Goal: Transaction & Acquisition: Download file/media

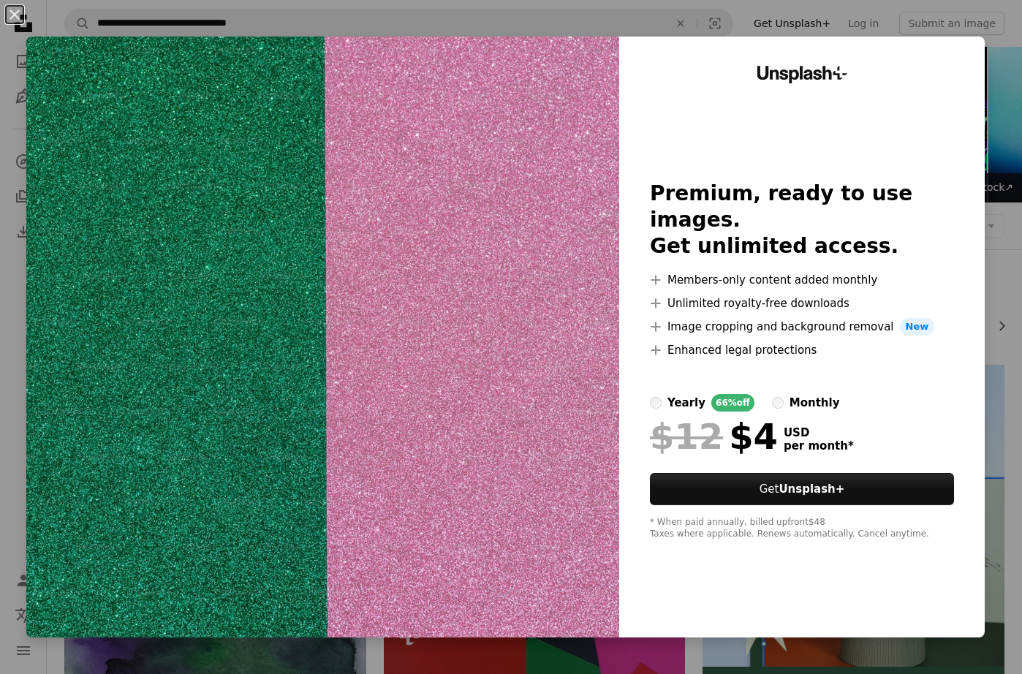
scroll to position [1430, 0]
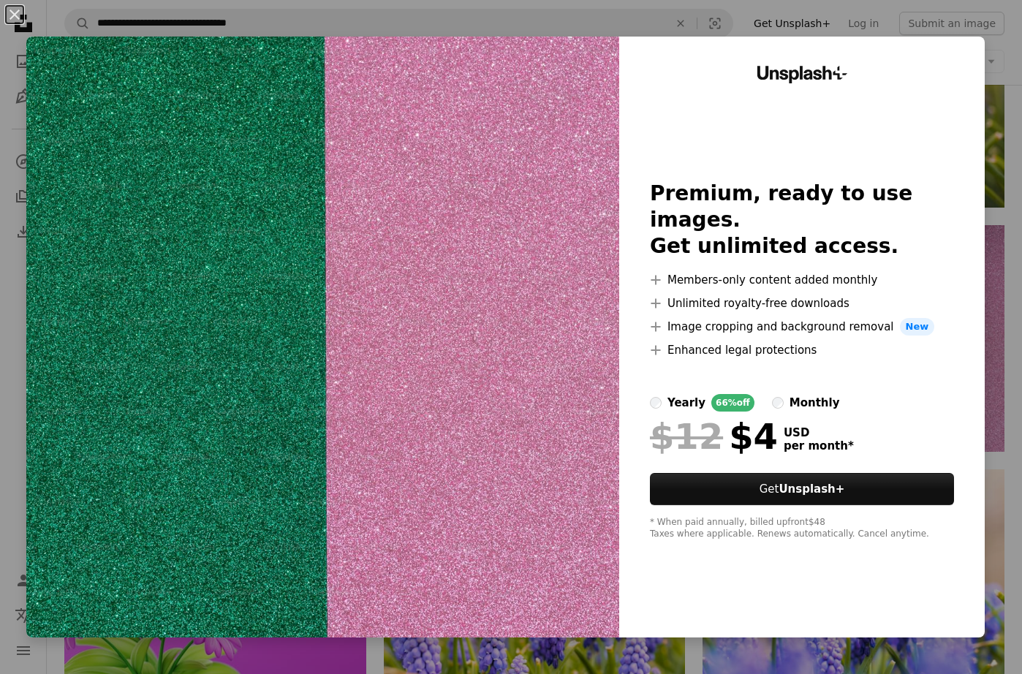
click at [1000, 67] on div "An X shape Unsplash+ Premium, ready to use images. Get unlimited access. A plus…" at bounding box center [511, 337] width 1022 height 674
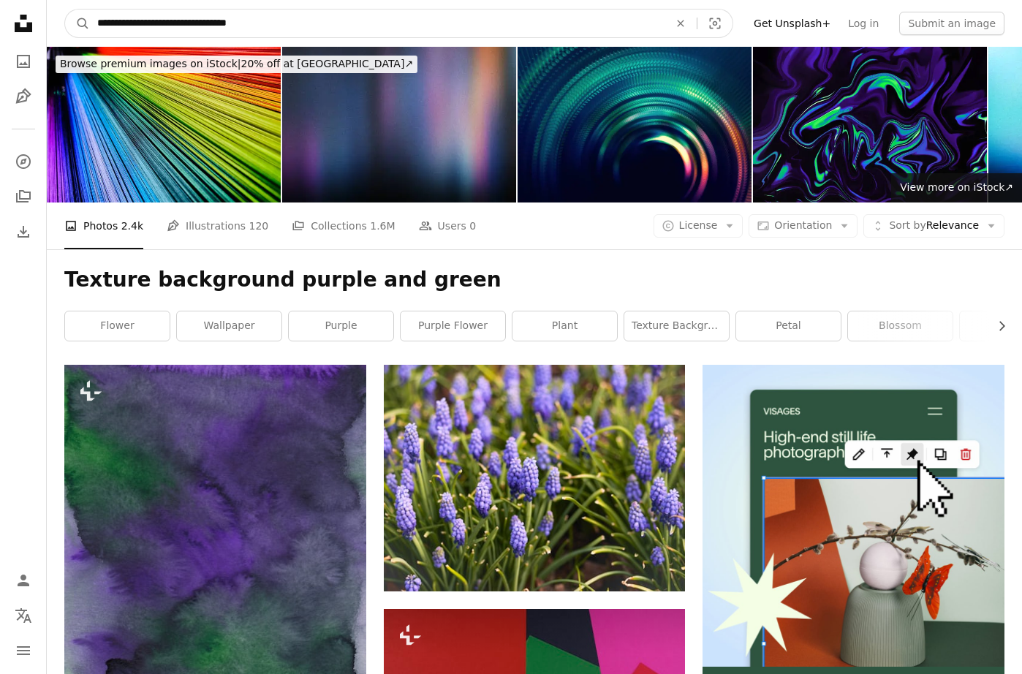
drag, startPoint x: 243, startPoint y: 21, endPoint x: 226, endPoint y: 26, distance: 17.4
click at [226, 26] on input "**********" at bounding box center [377, 23] width 574 height 28
drag, startPoint x: 193, startPoint y: 24, endPoint x: 134, endPoint y: 26, distance: 58.5
click at [134, 26] on input "**********" at bounding box center [377, 23] width 574 height 28
click at [165, 24] on input "**********" at bounding box center [377, 23] width 574 height 28
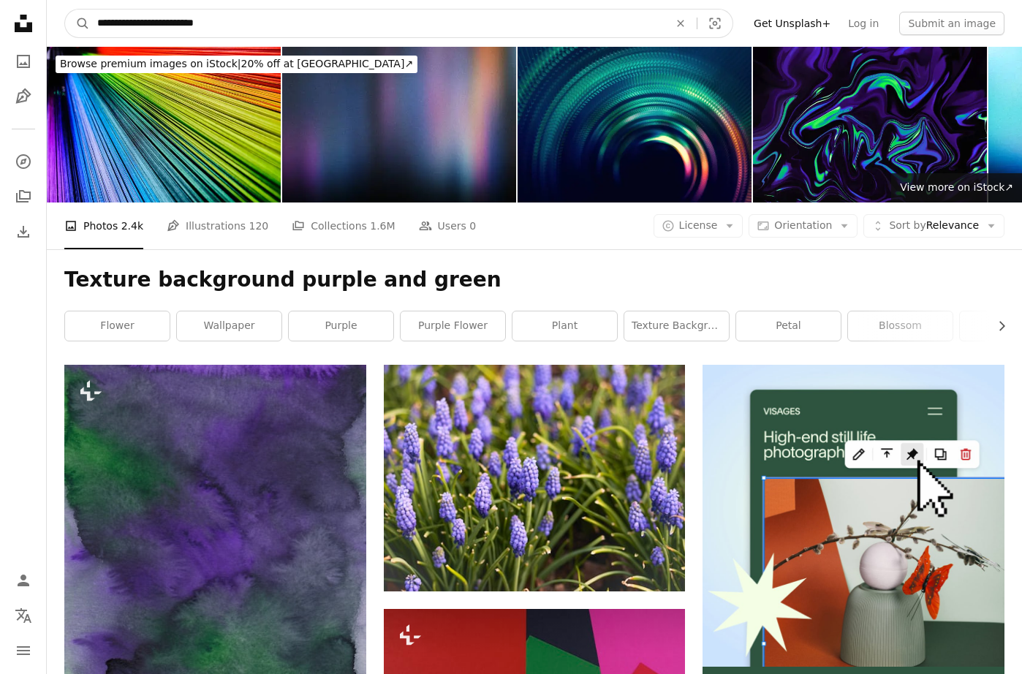
type input "**********"
click at [77, 23] on button "A magnifying glass" at bounding box center [77, 23] width 25 height 28
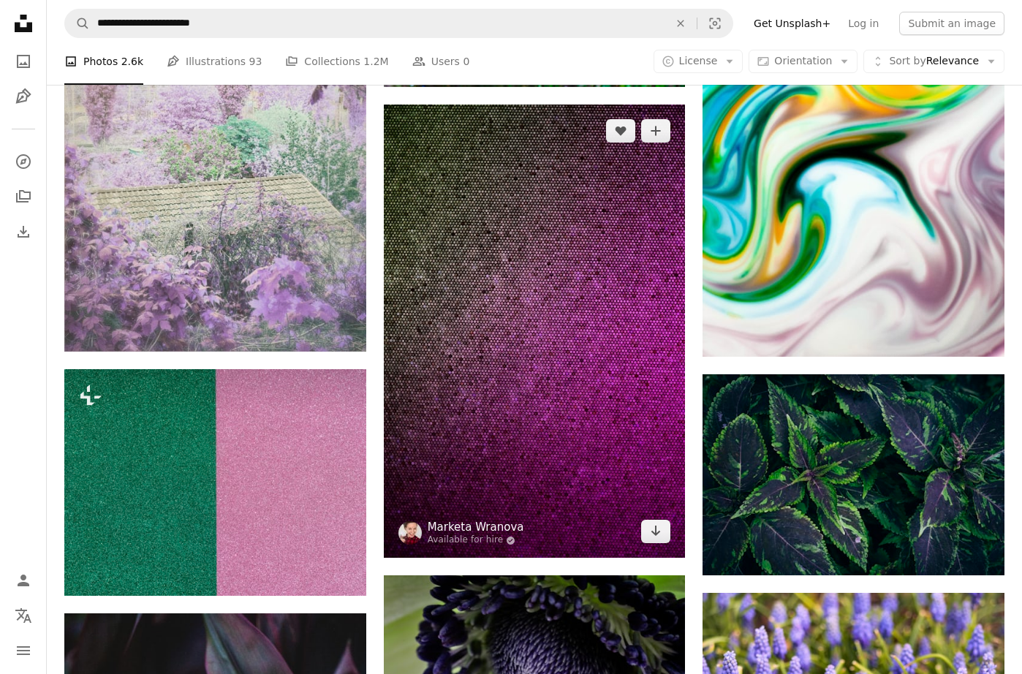
scroll to position [1163, 0]
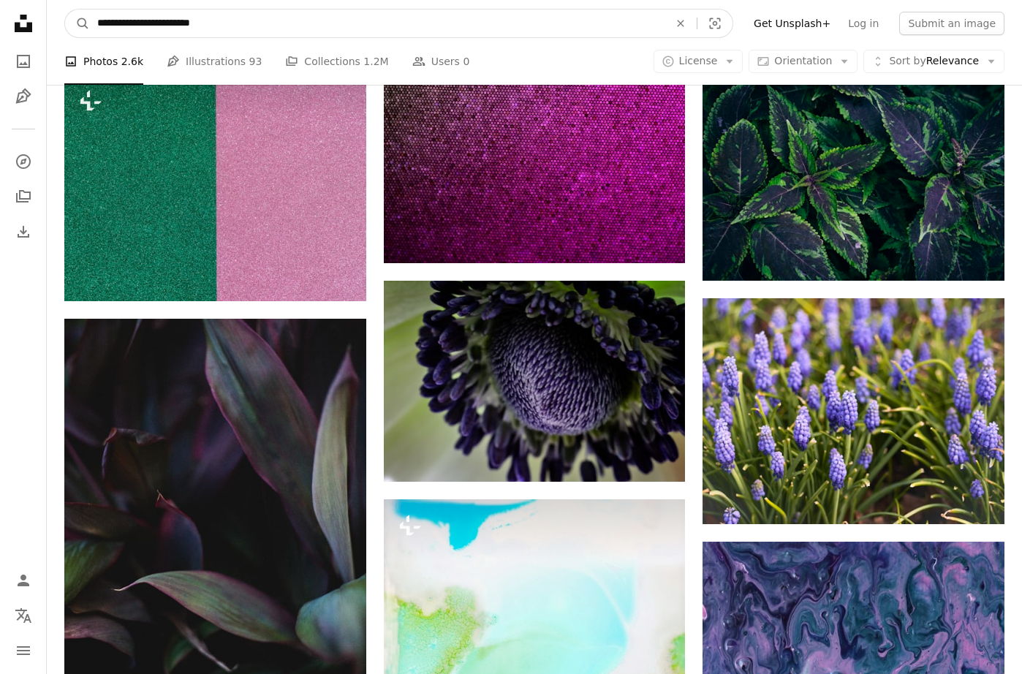
drag, startPoint x: 187, startPoint y: 23, endPoint x: 134, endPoint y: 28, distance: 53.7
click at [134, 29] on input "**********" at bounding box center [377, 23] width 574 height 28
drag, startPoint x: 134, startPoint y: 25, endPoint x: 185, endPoint y: 26, distance: 51.2
click at [185, 26] on input "**********" at bounding box center [377, 23] width 574 height 28
type input "**********"
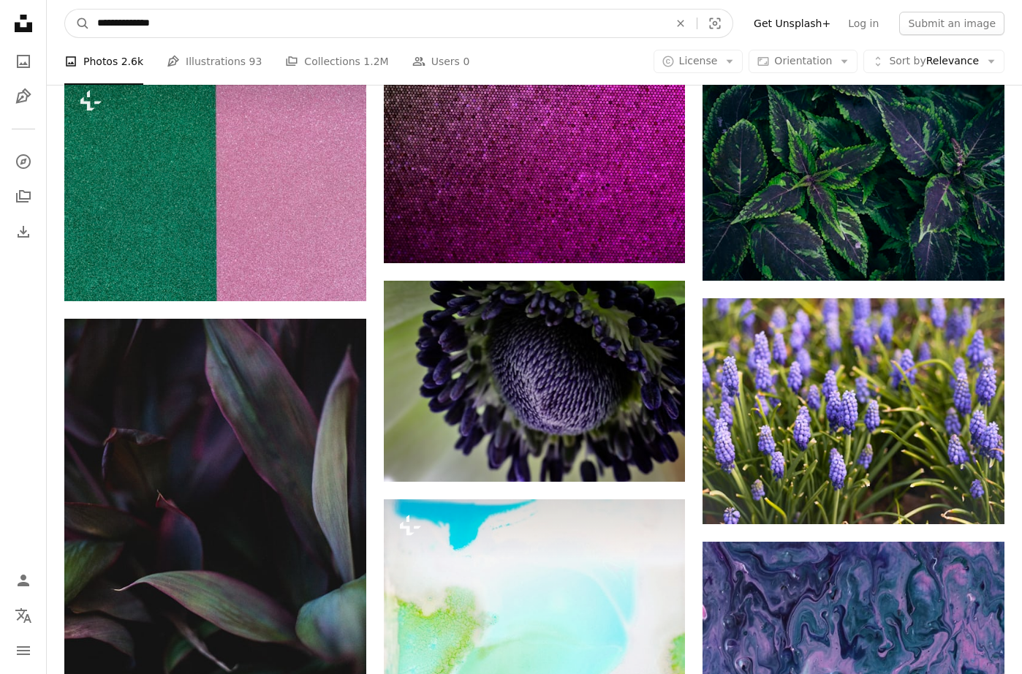
click at [77, 23] on button "A magnifying glass" at bounding box center [77, 23] width 25 height 28
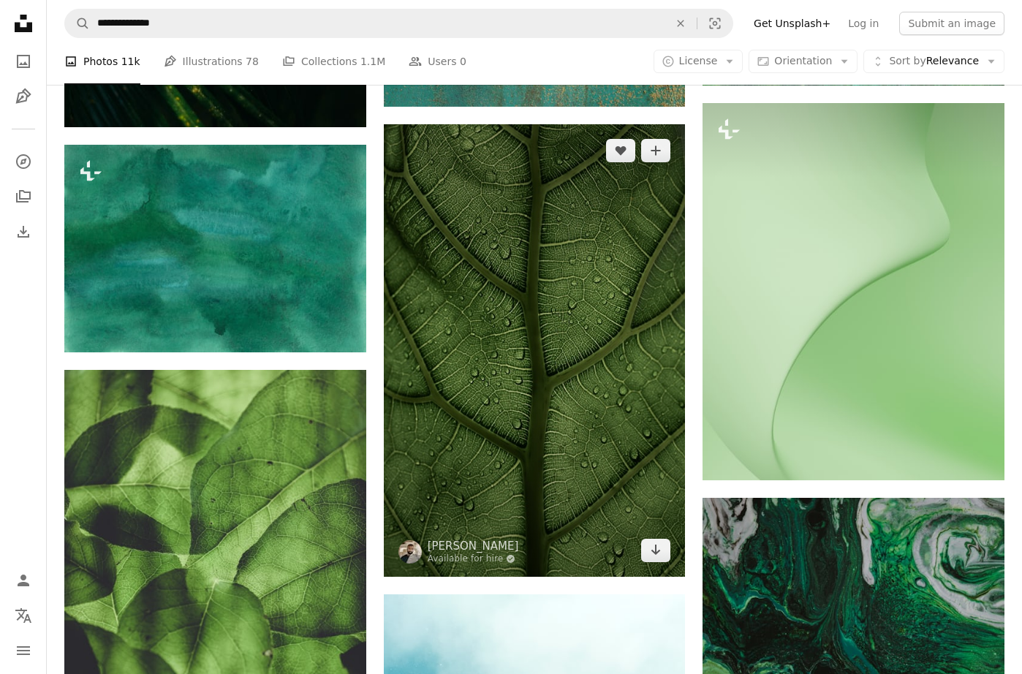
scroll to position [1848, 0]
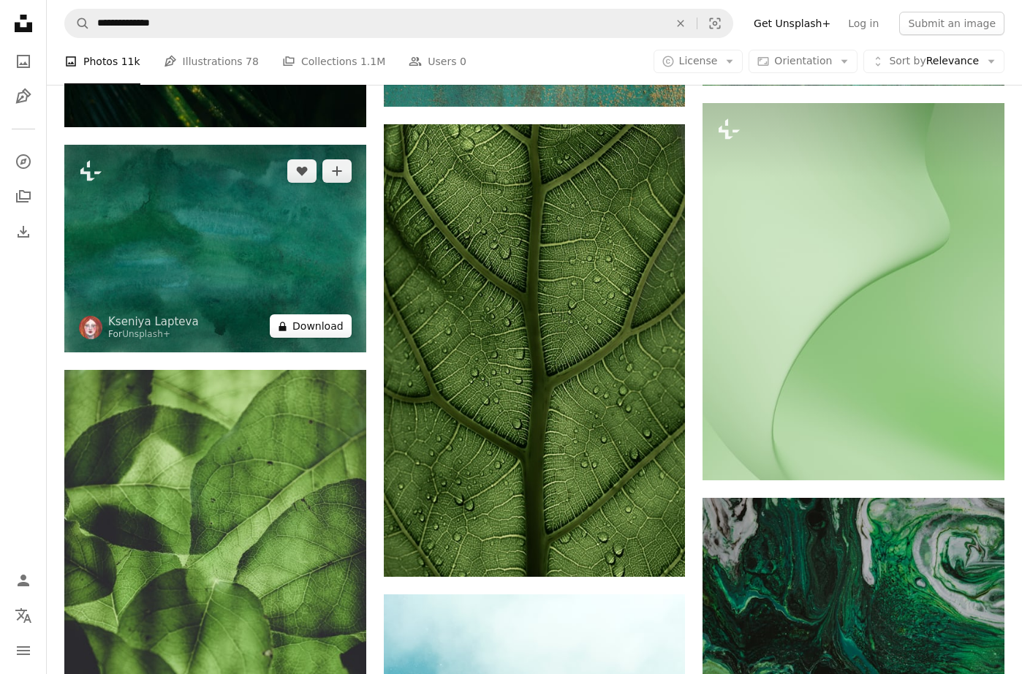
click at [314, 333] on button "A lock Download" at bounding box center [311, 325] width 82 height 23
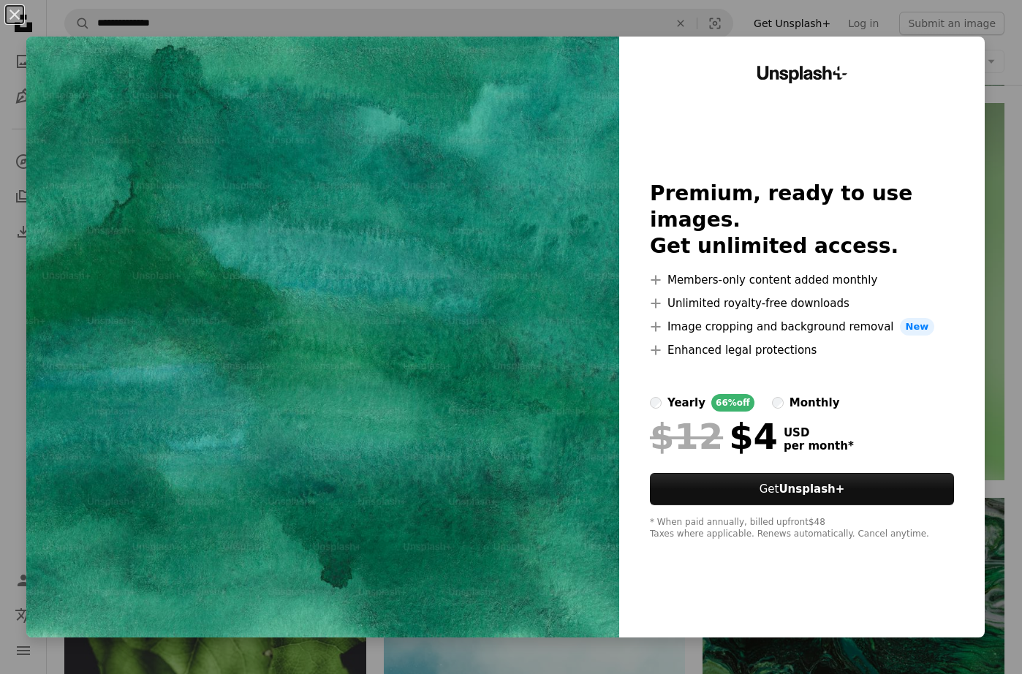
click at [1011, 145] on div "An X shape Unsplash+ Premium, ready to use images. Get unlimited access. A plus…" at bounding box center [511, 337] width 1022 height 674
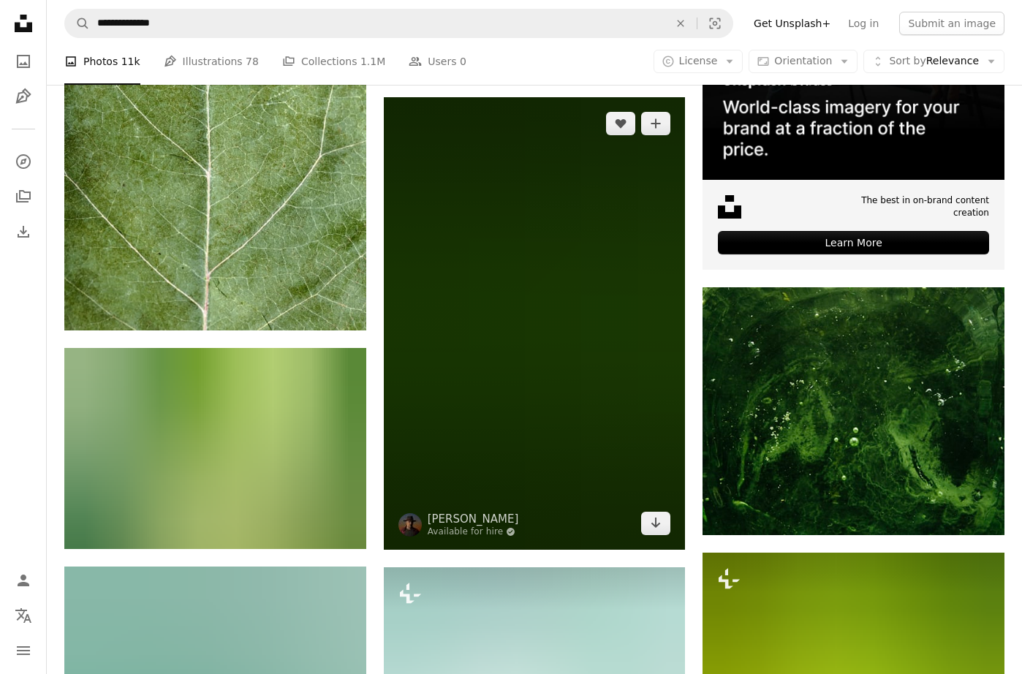
scroll to position [484, 0]
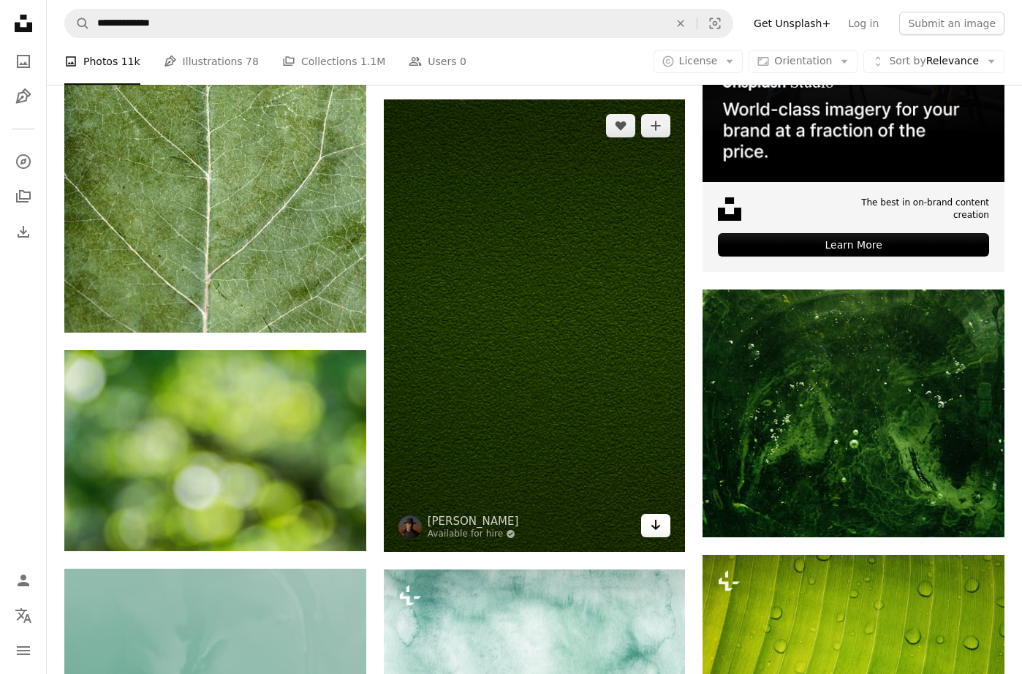
click at [659, 525] on icon "Download" at bounding box center [655, 525] width 9 height 10
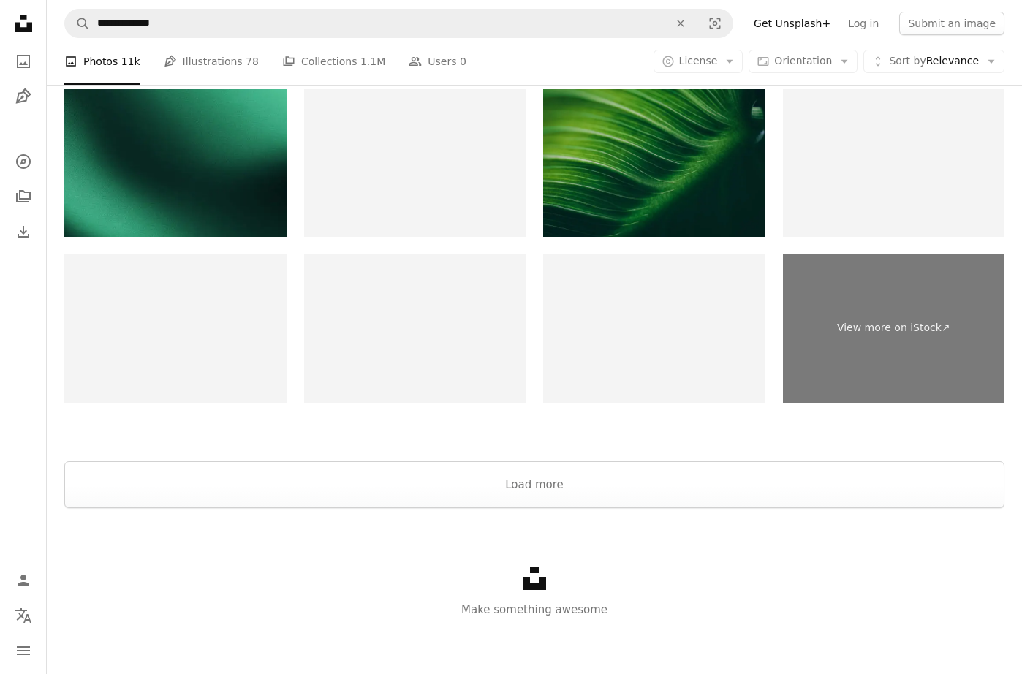
scroll to position [2995, 0]
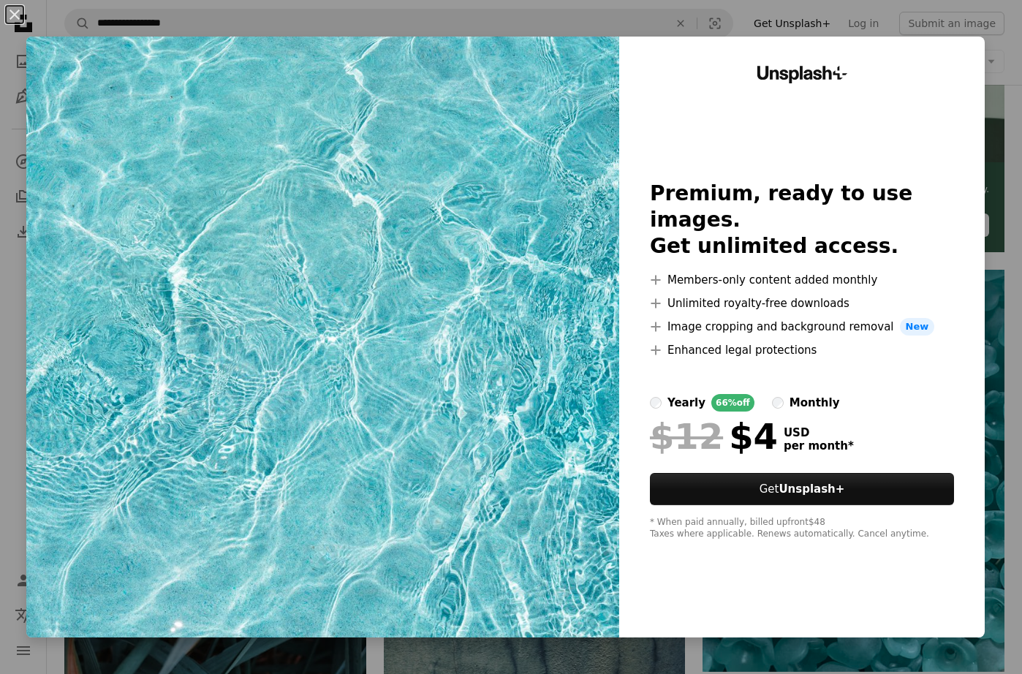
scroll to position [6548, 0]
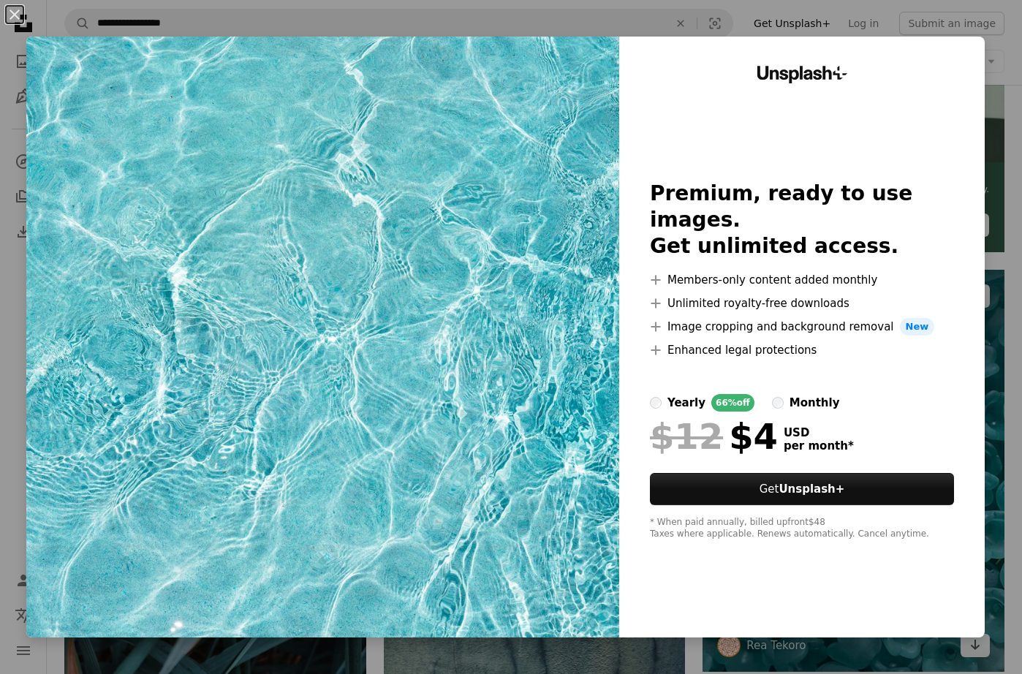
click at [851, 657] on div "An X shape Unsplash+ Premium, ready to use images. Get unlimited access. A plus…" at bounding box center [511, 337] width 1022 height 674
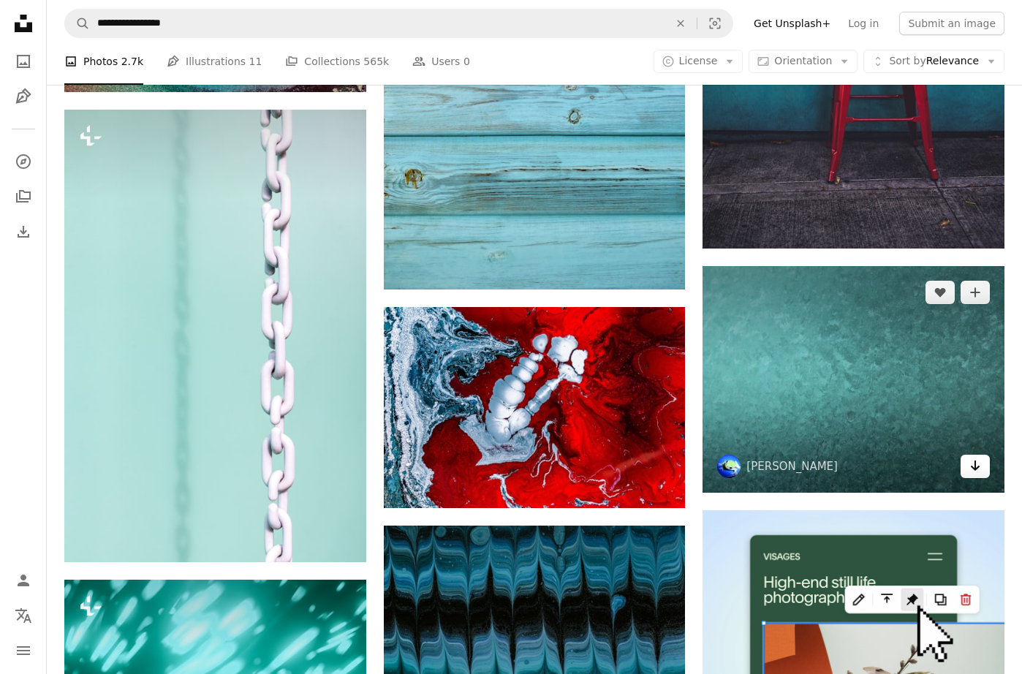
scroll to position [5894, 0]
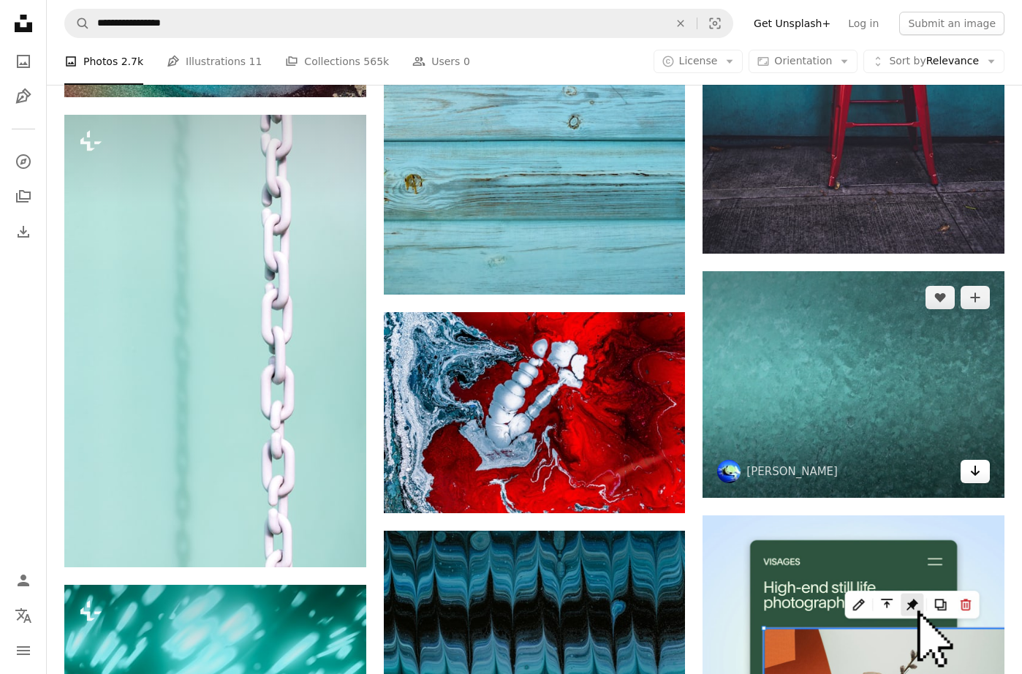
click at [974, 471] on icon "Download" at bounding box center [974, 470] width 9 height 10
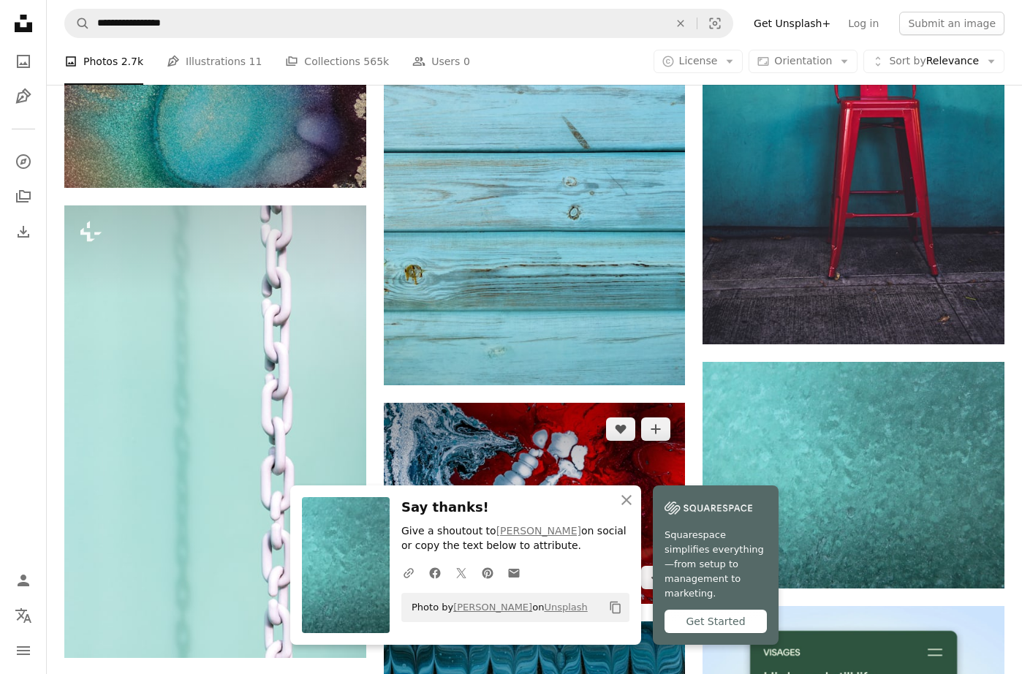
scroll to position [5799, 0]
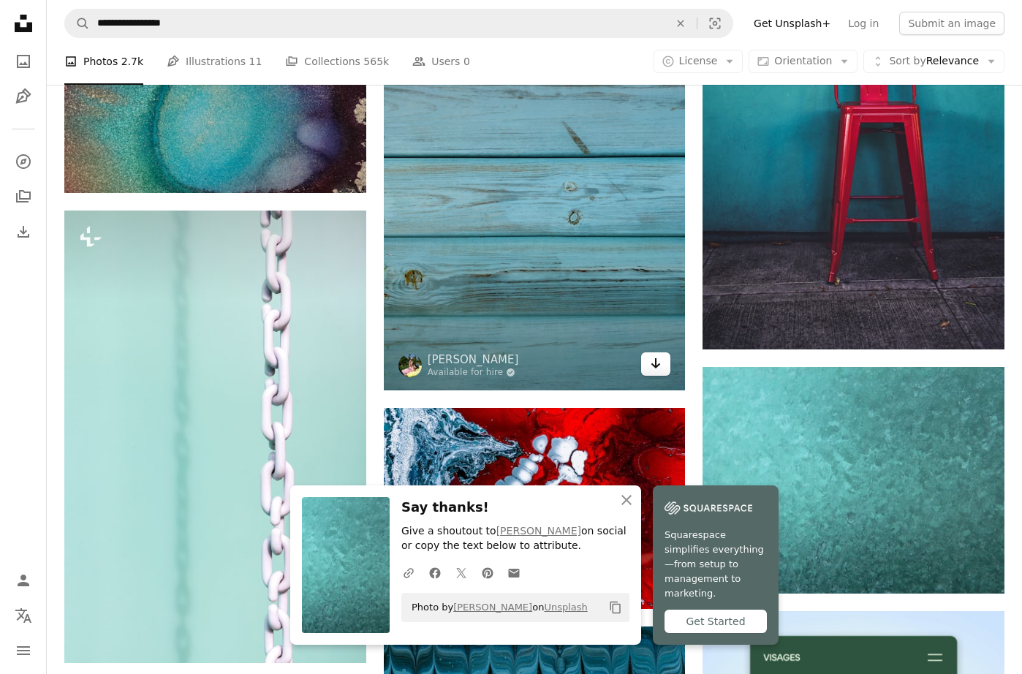
click at [660, 361] on icon "Arrow pointing down" at bounding box center [656, 363] width 12 height 18
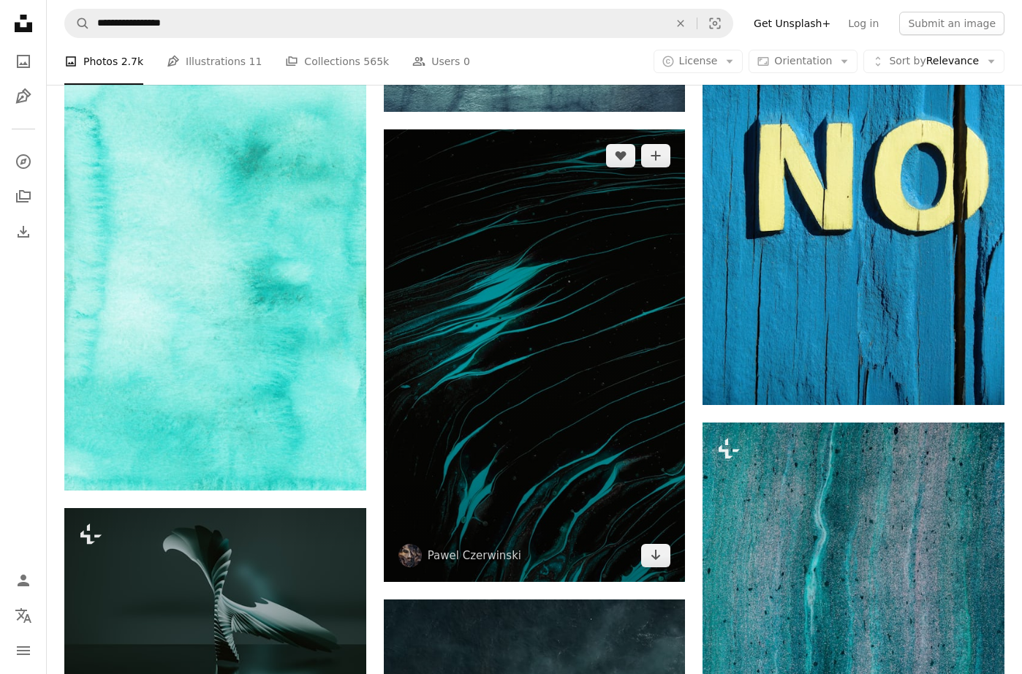
scroll to position [7452, 0]
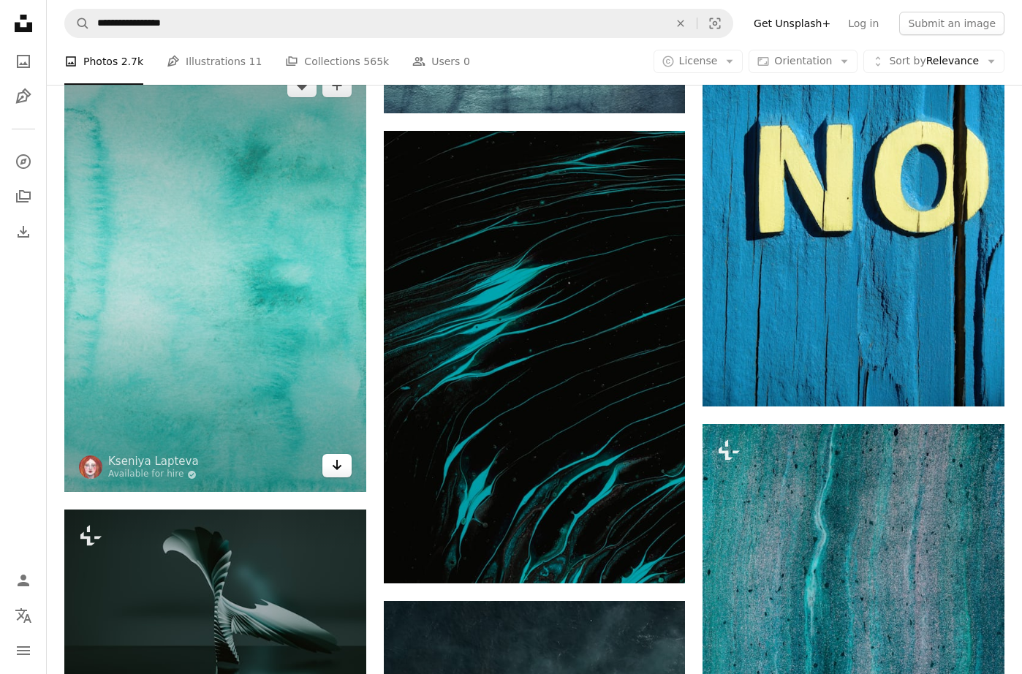
click at [337, 463] on icon "Download" at bounding box center [336, 465] width 9 height 10
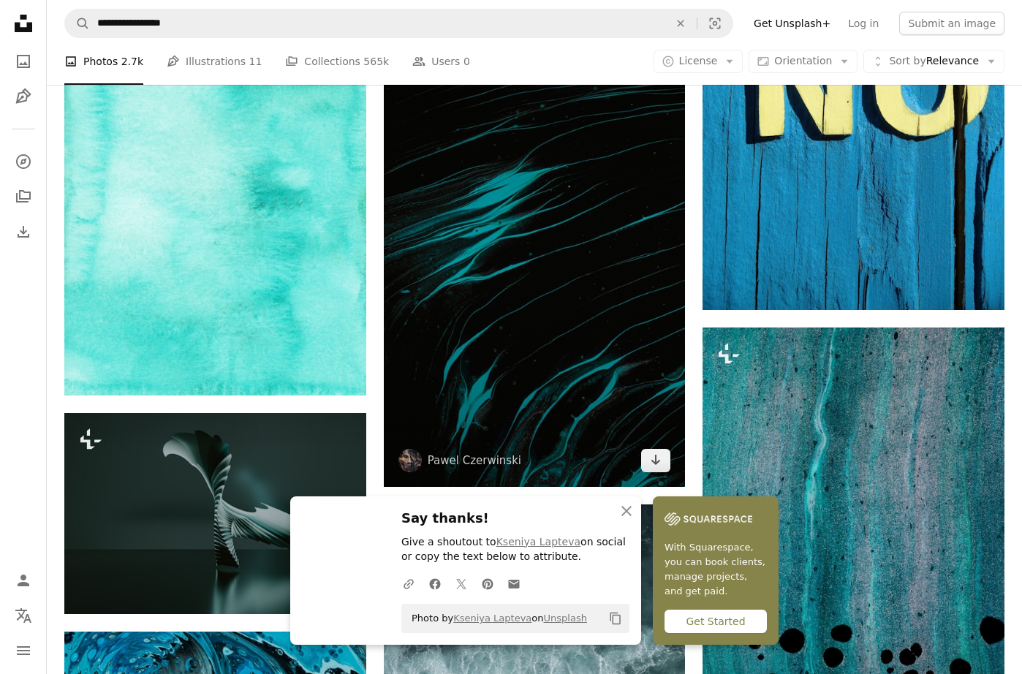
scroll to position [7550, 0]
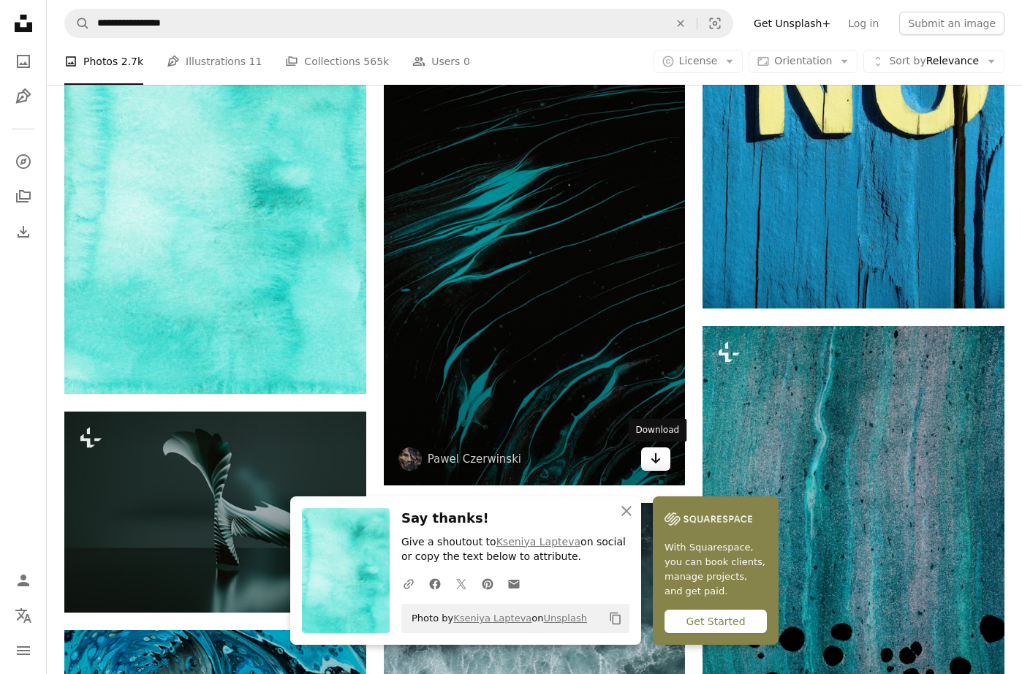
click at [656, 463] on icon "Arrow pointing down" at bounding box center [656, 458] width 12 height 18
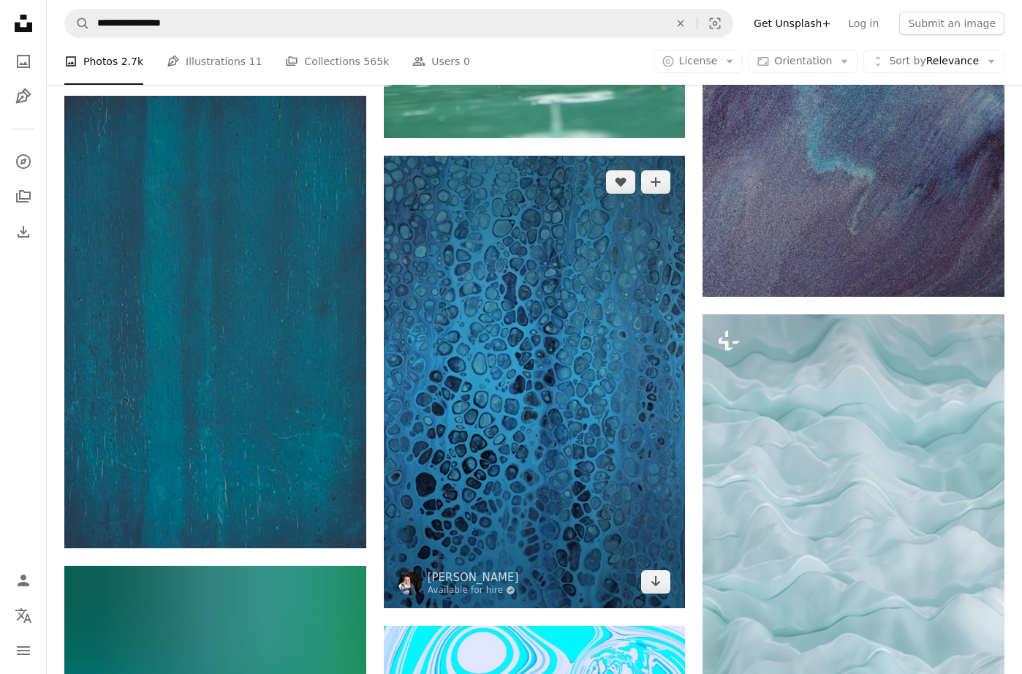
scroll to position [12853, 0]
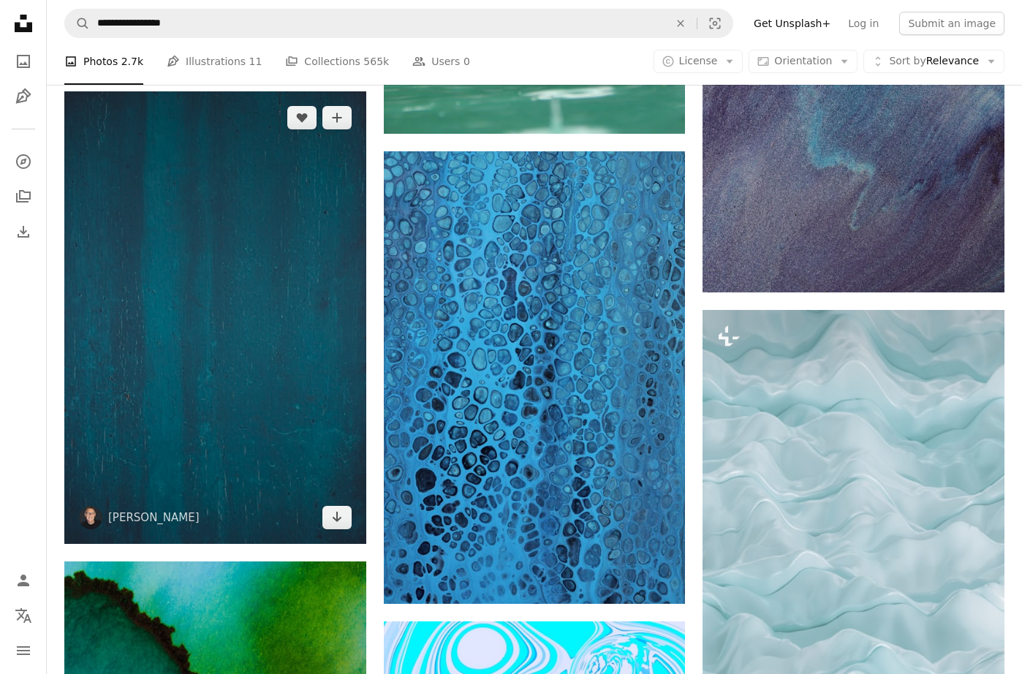
click at [345, 528] on img at bounding box center [215, 317] width 302 height 452
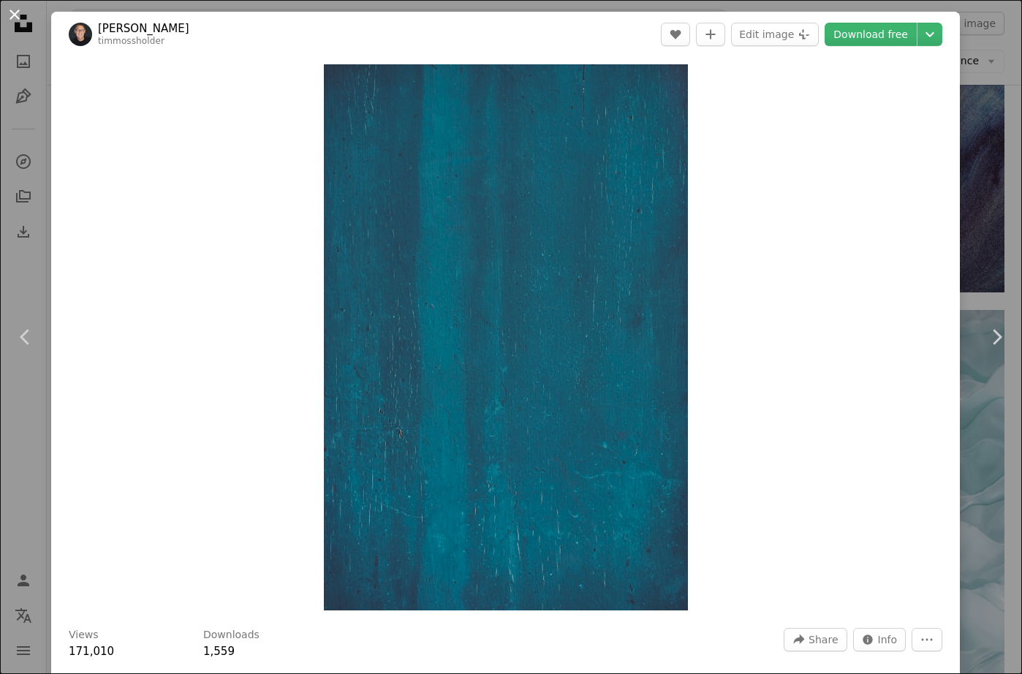
click at [15, 14] on button "An X shape" at bounding box center [15, 15] width 18 height 18
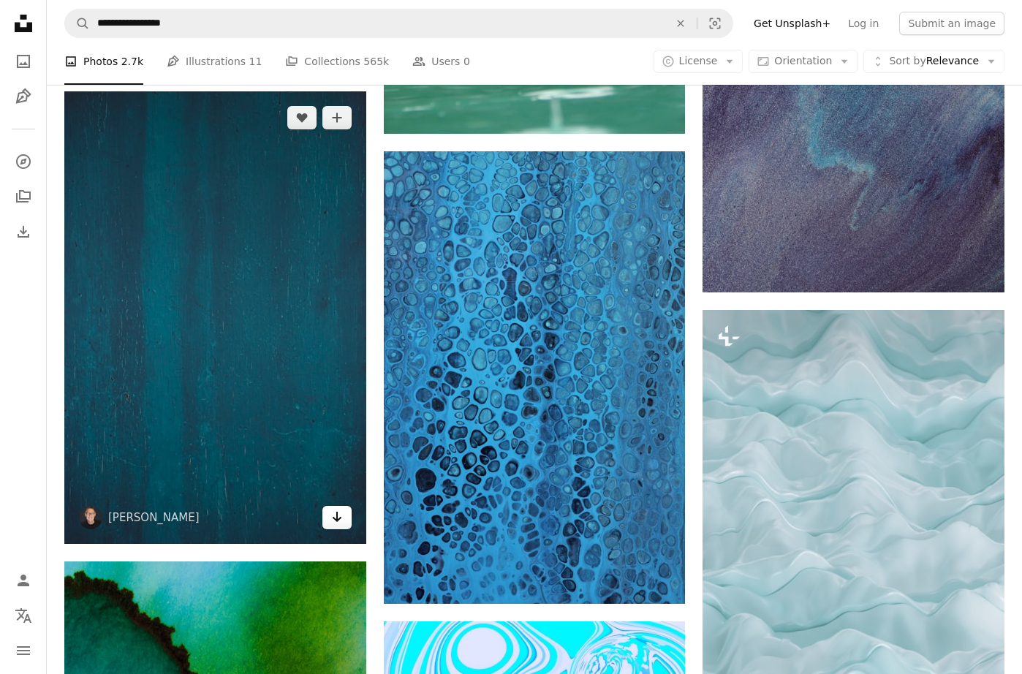
click at [335, 522] on icon "Arrow pointing down" at bounding box center [337, 517] width 12 height 18
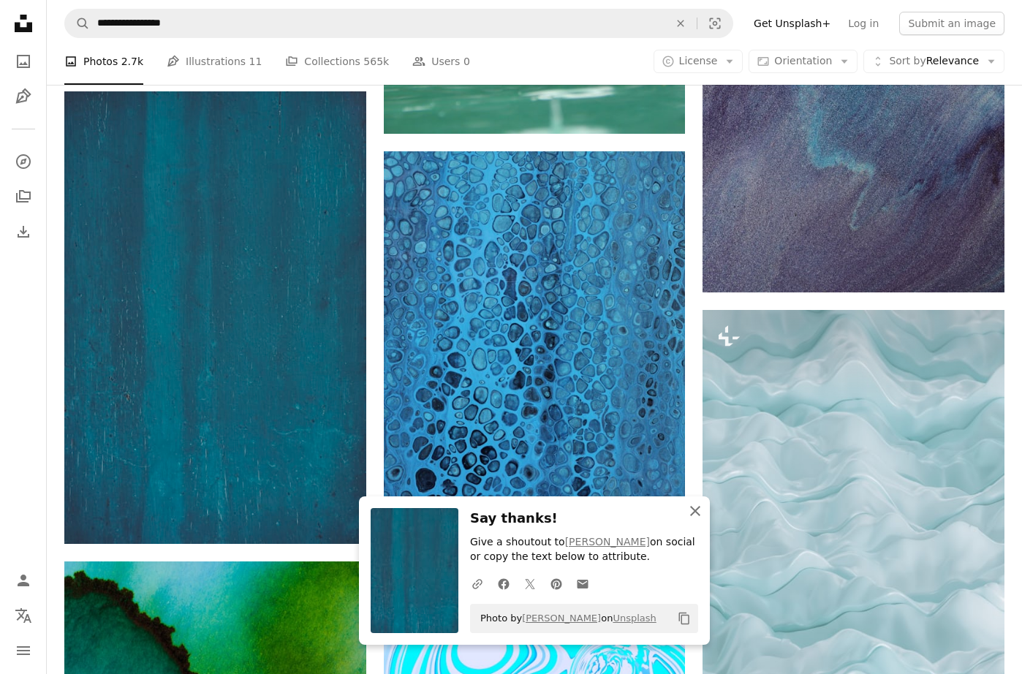
click at [693, 514] on icon "An X shape" at bounding box center [695, 511] width 18 height 18
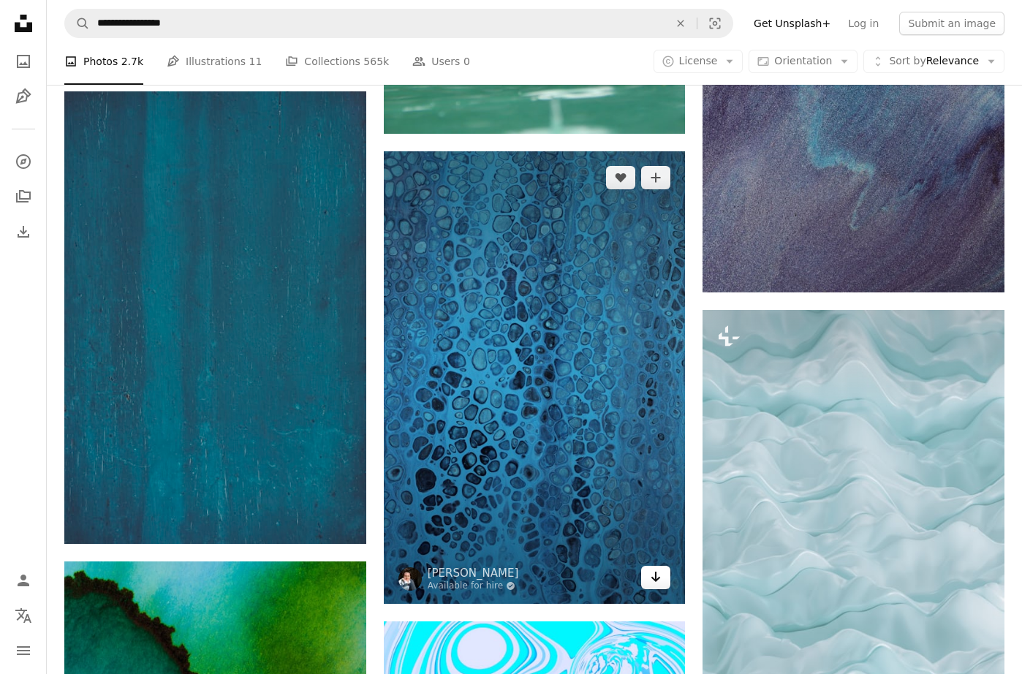
click at [658, 581] on icon "Arrow pointing down" at bounding box center [656, 577] width 12 height 18
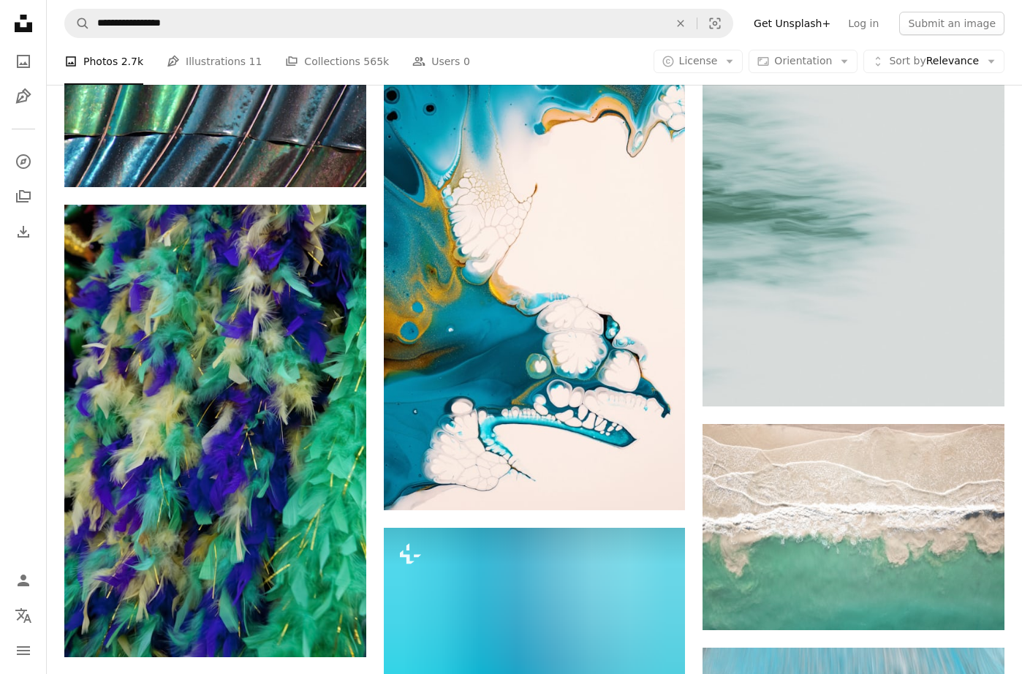
scroll to position [14794, 0]
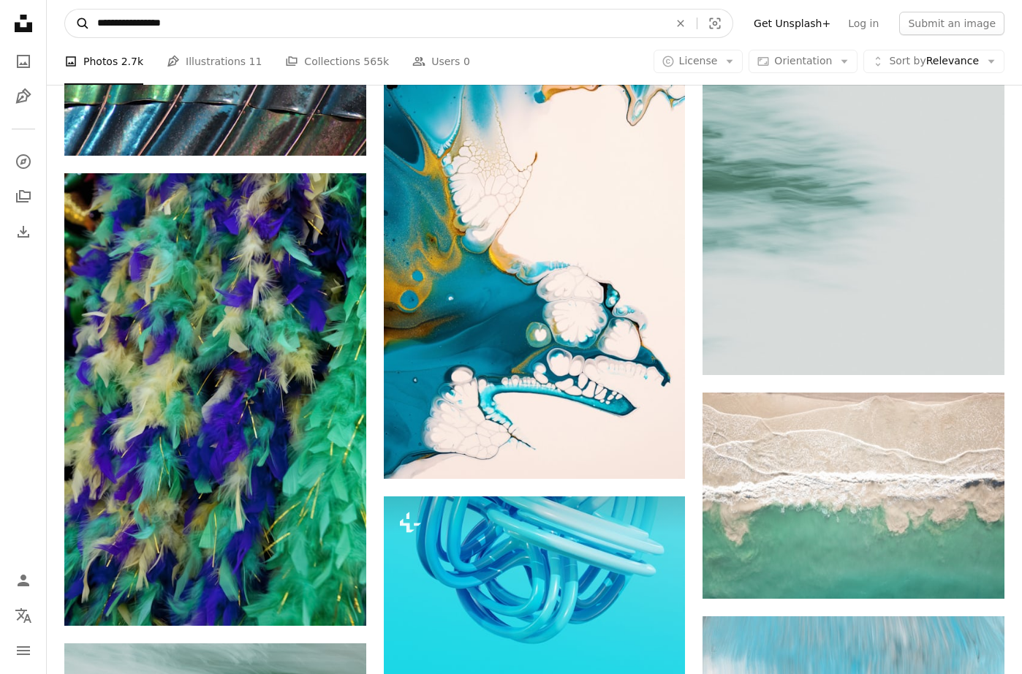
drag, startPoint x: 141, startPoint y: 23, endPoint x: 84, endPoint y: 28, distance: 57.2
click at [84, 28] on form "**********" at bounding box center [398, 23] width 669 height 29
type input "**********"
click at [77, 23] on button "A magnifying glass" at bounding box center [77, 23] width 25 height 28
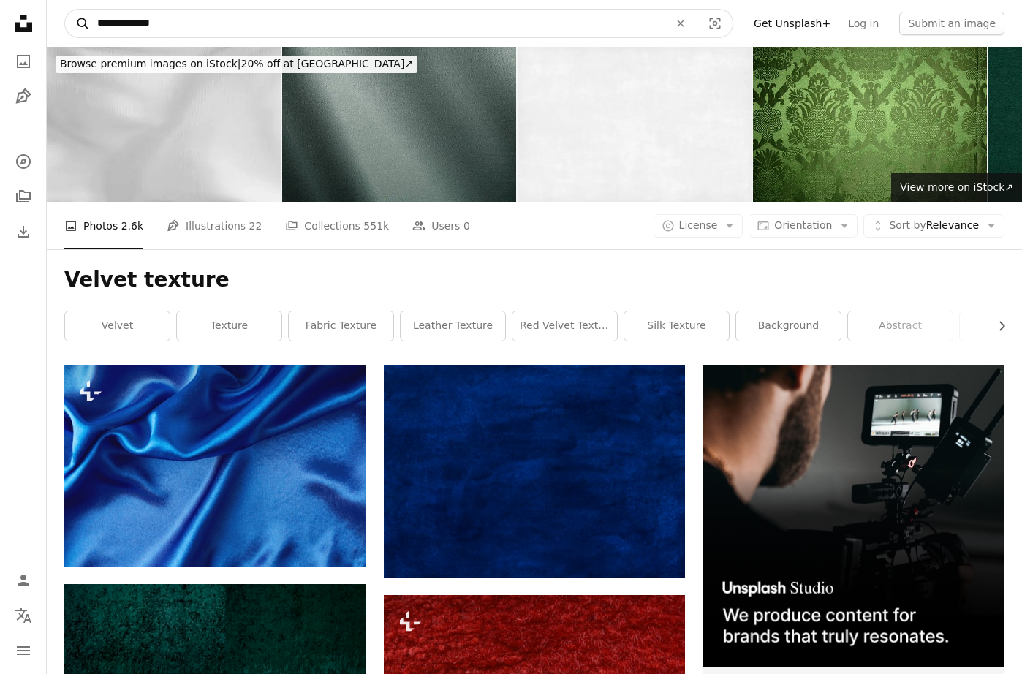
drag, startPoint x: 123, startPoint y: 20, endPoint x: 68, endPoint y: 26, distance: 55.8
click at [68, 26] on form "**********" at bounding box center [398, 23] width 669 height 29
type input "**********"
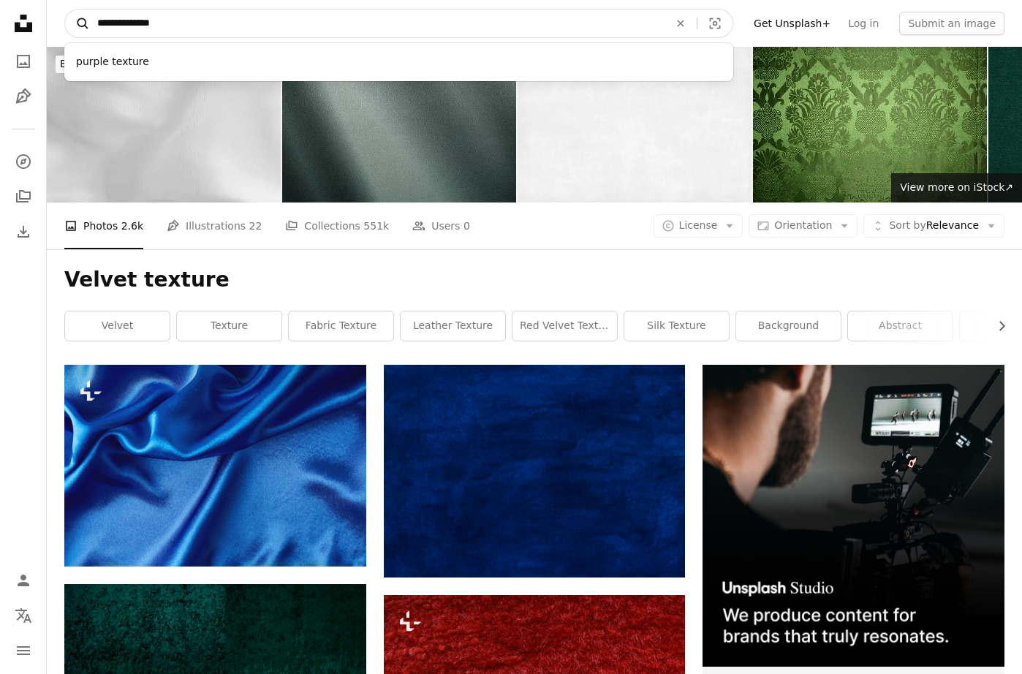
click at [77, 23] on button "A magnifying glass" at bounding box center [77, 23] width 25 height 28
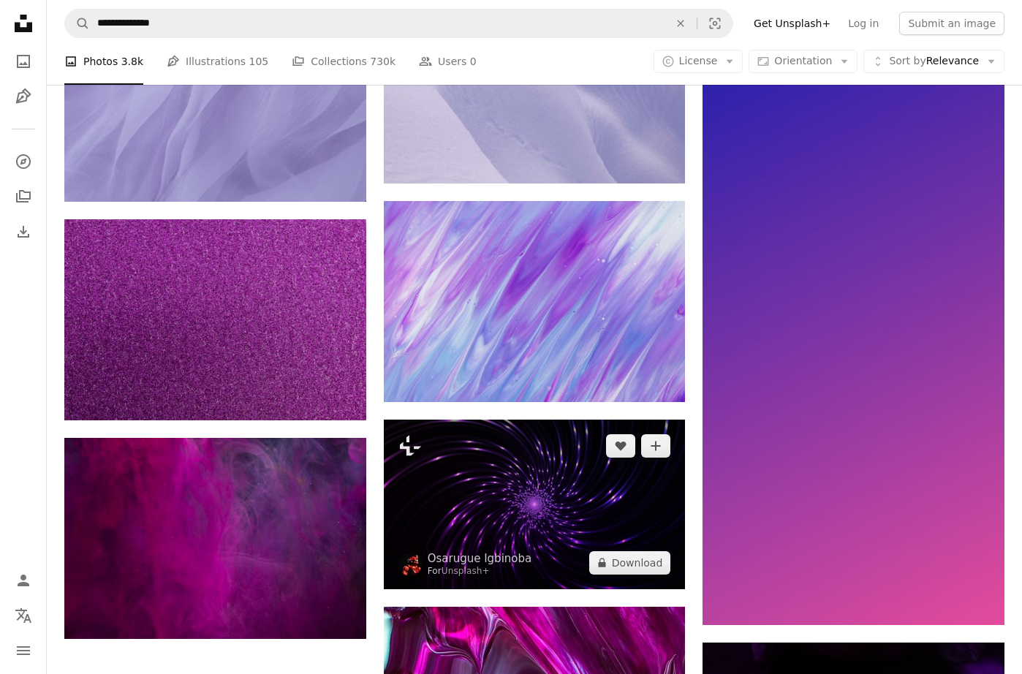
scroll to position [1439, 0]
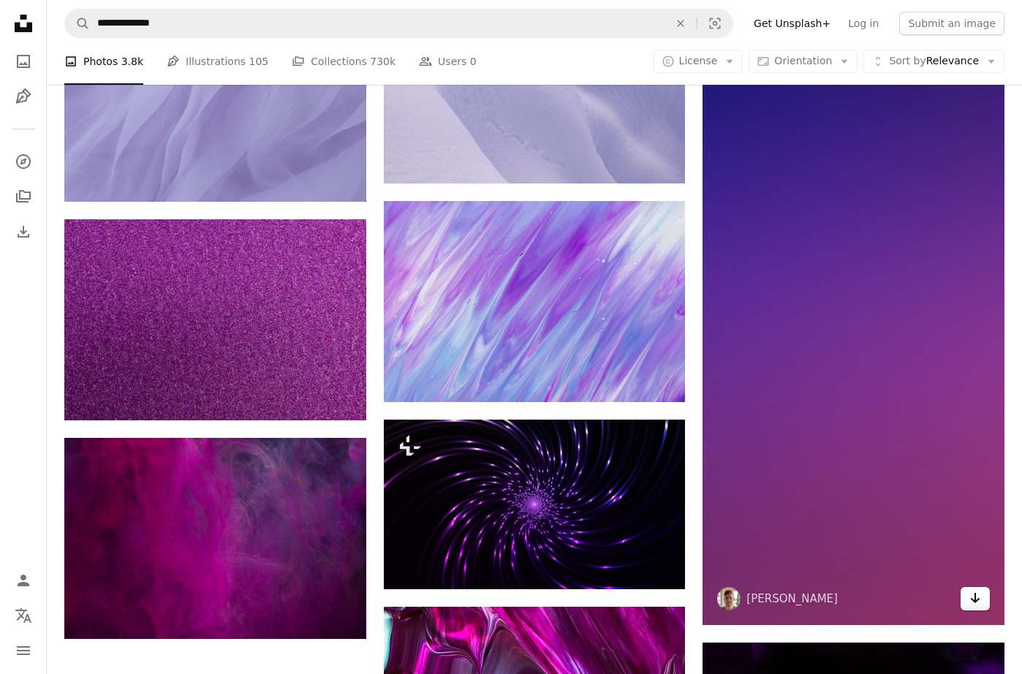
click at [981, 601] on link "Arrow pointing down" at bounding box center [974, 598] width 29 height 23
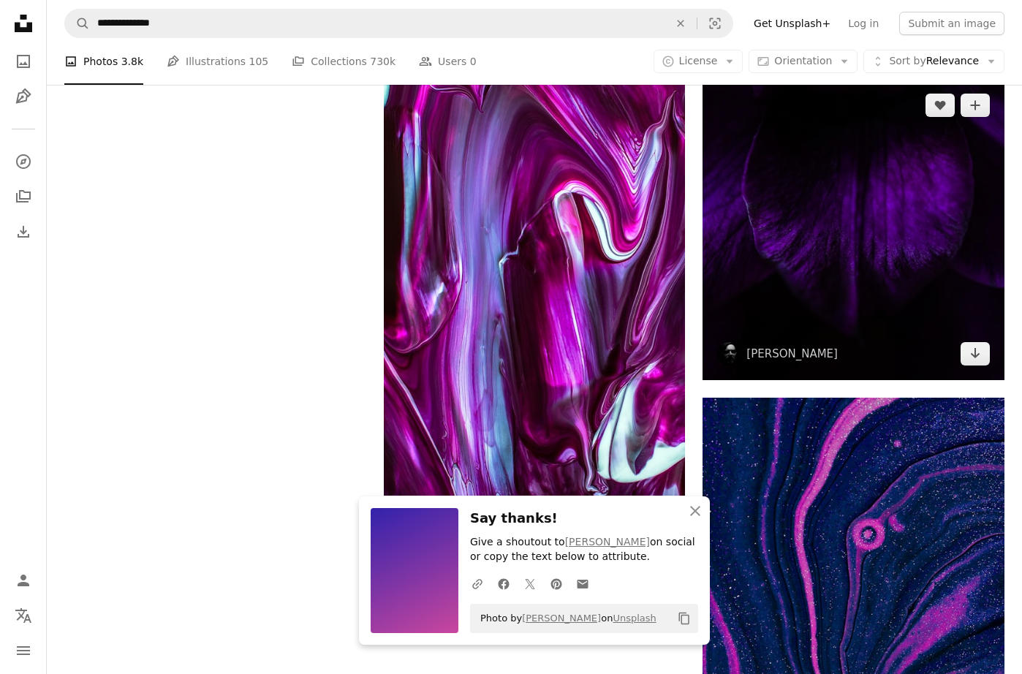
scroll to position [2001, 0]
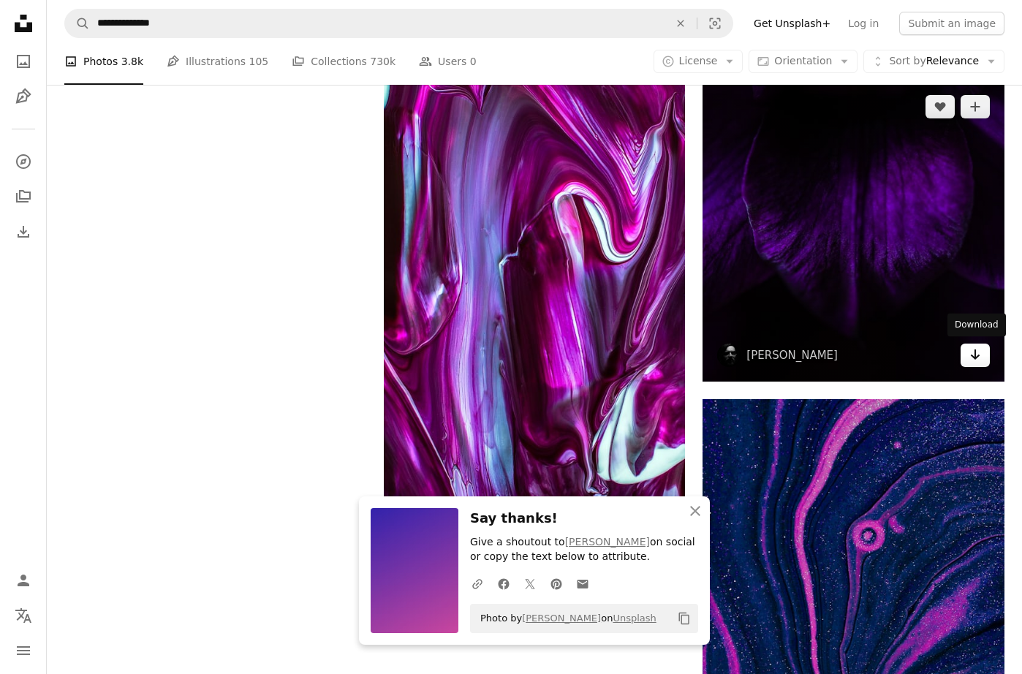
click at [978, 360] on icon "Arrow pointing down" at bounding box center [975, 355] width 12 height 18
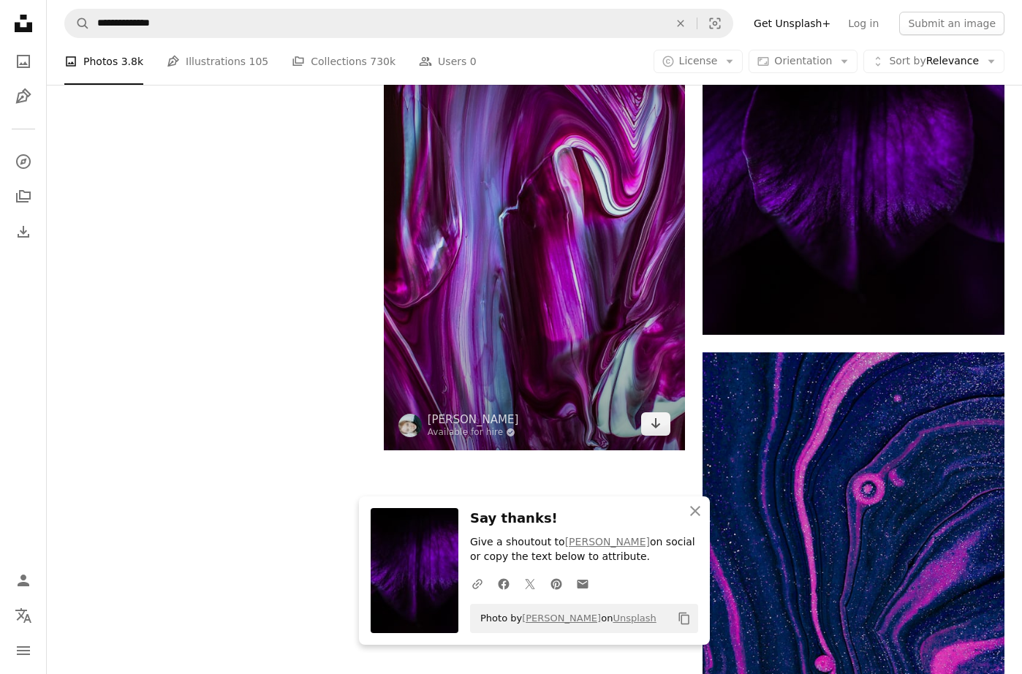
scroll to position [2048, 0]
click at [663, 425] on link "Arrow pointing down" at bounding box center [655, 423] width 29 height 23
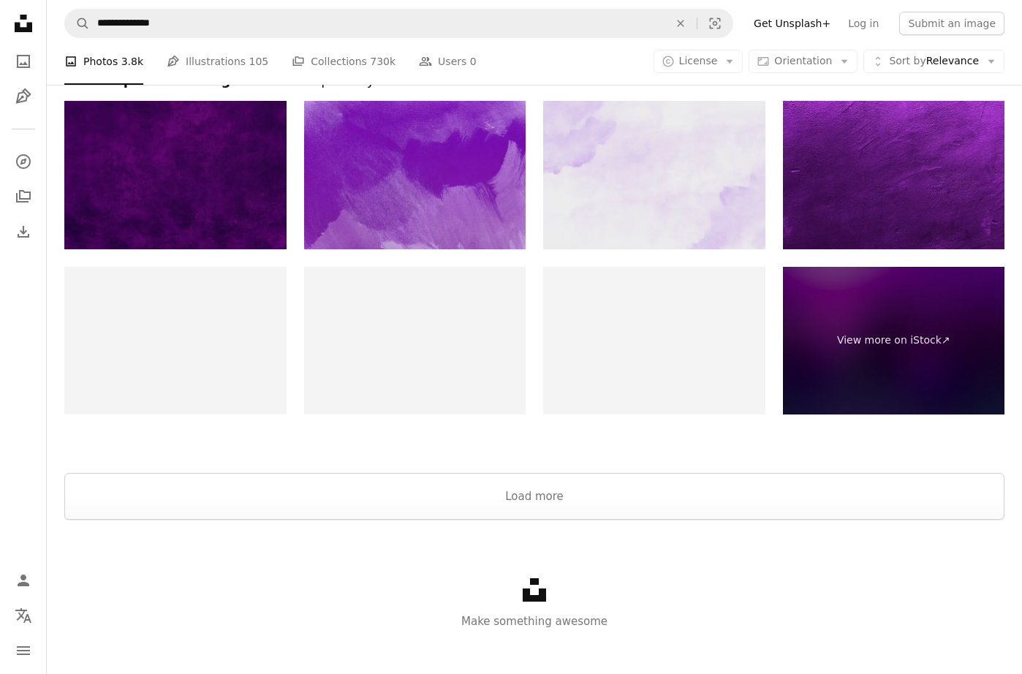
scroll to position [2857, 1]
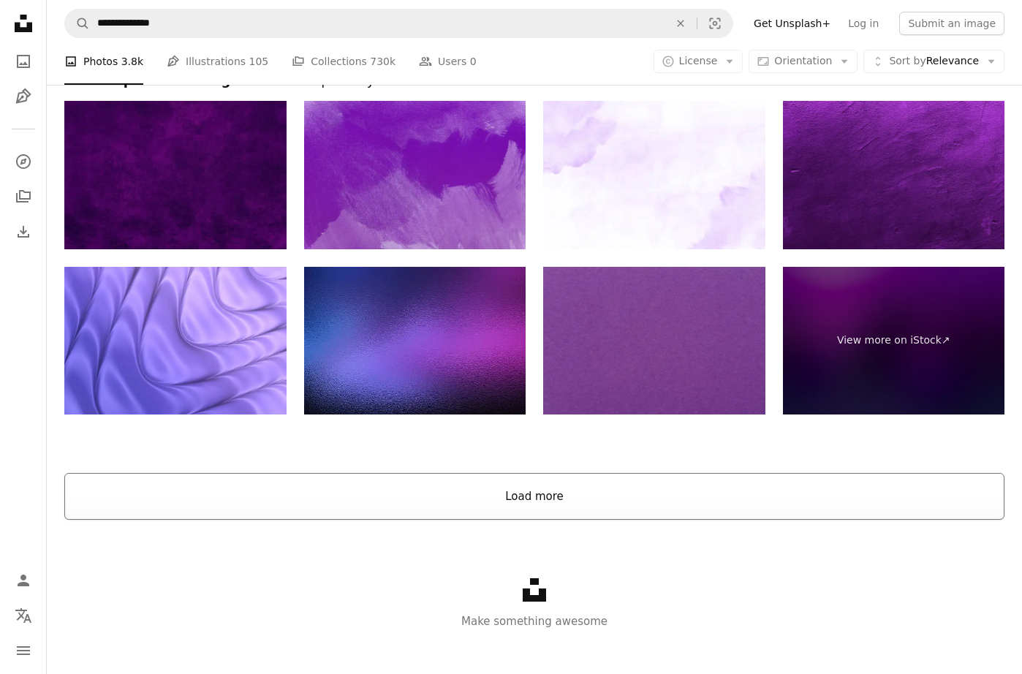
click at [569, 491] on button "Load more" at bounding box center [534, 496] width 940 height 47
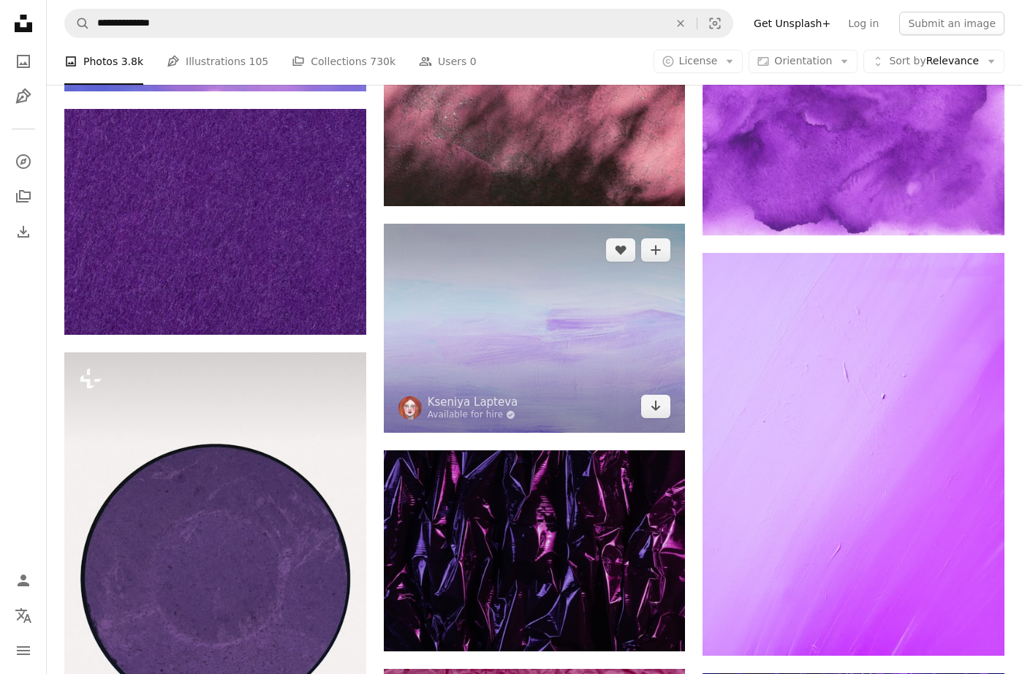
scroll to position [3654, 0]
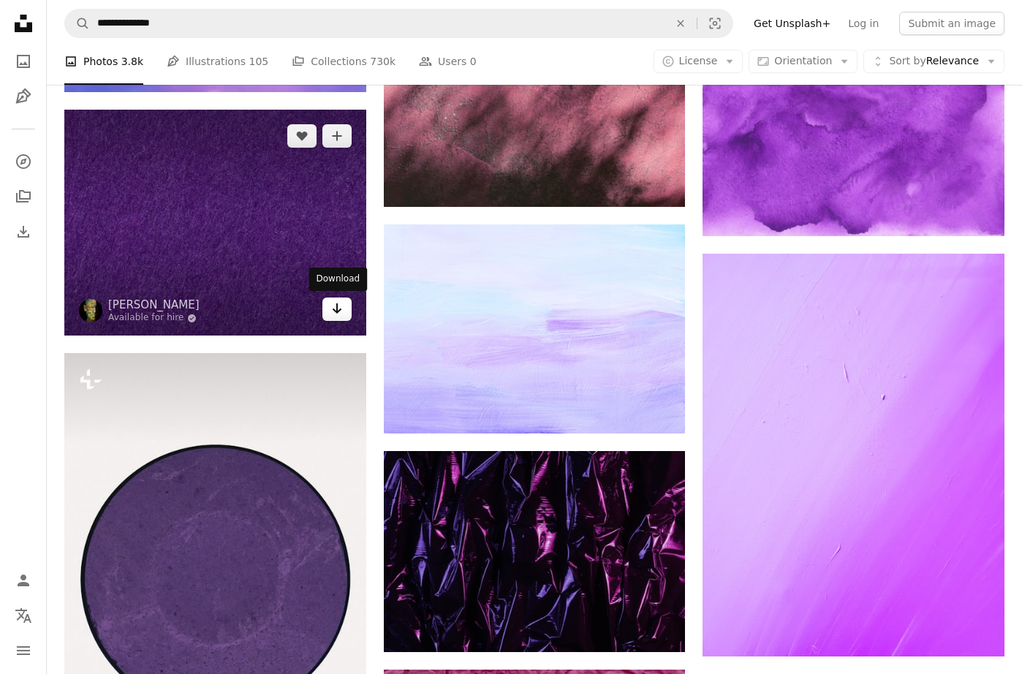
click at [335, 303] on icon "Arrow pointing down" at bounding box center [337, 309] width 12 height 18
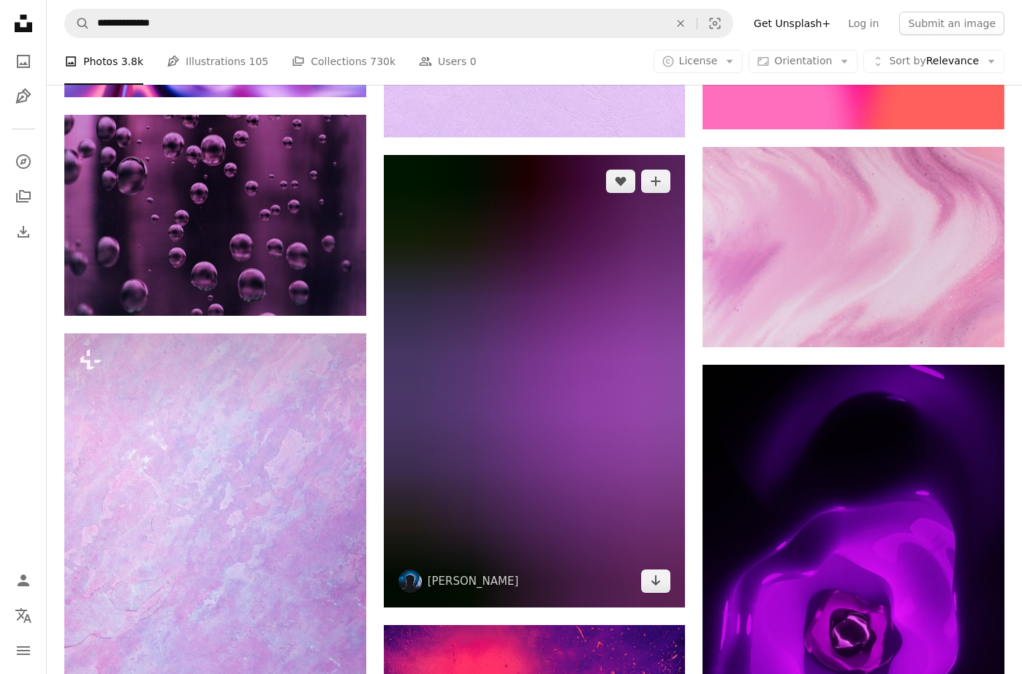
scroll to position [5017, 0]
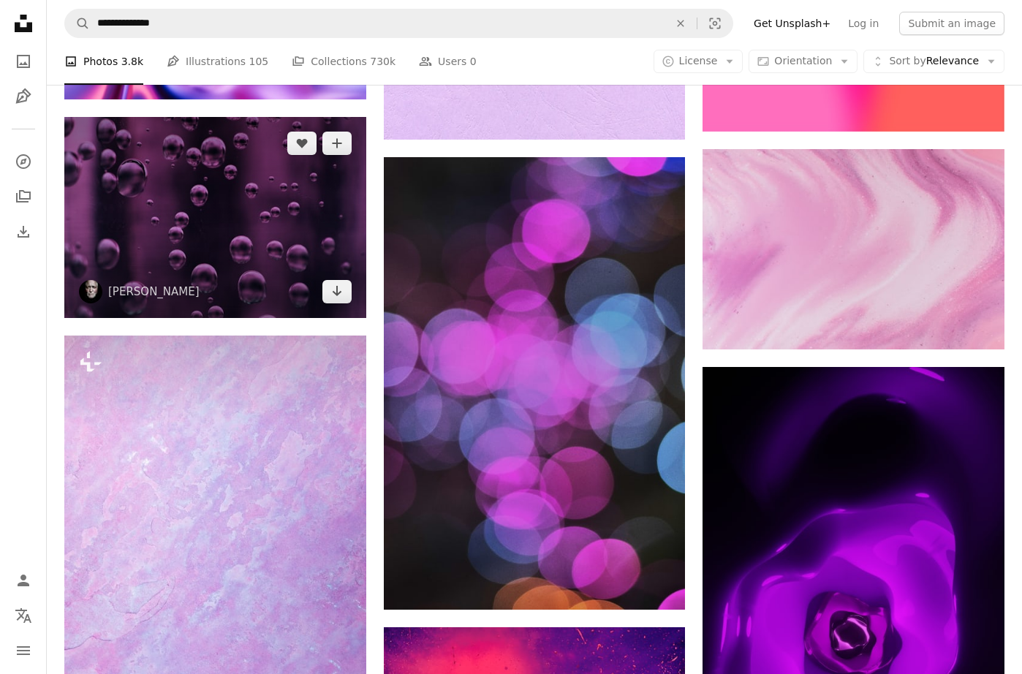
drag, startPoint x: 338, startPoint y: 294, endPoint x: 222, endPoint y: 183, distance: 160.7
click at [338, 294] on icon "Arrow pointing down" at bounding box center [337, 291] width 12 height 18
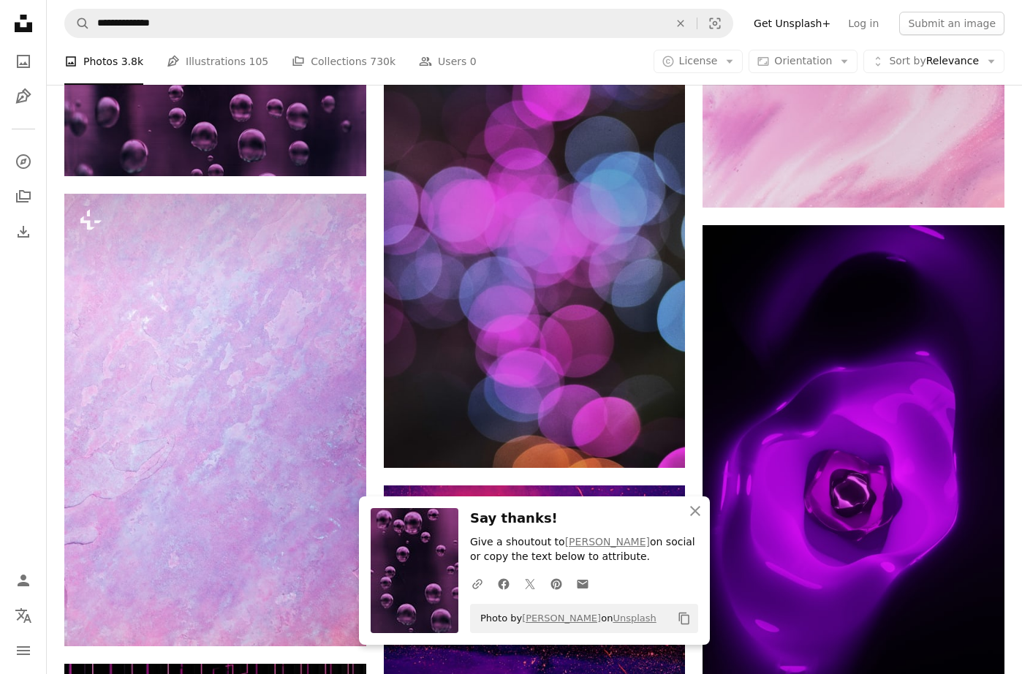
scroll to position [5160, 0]
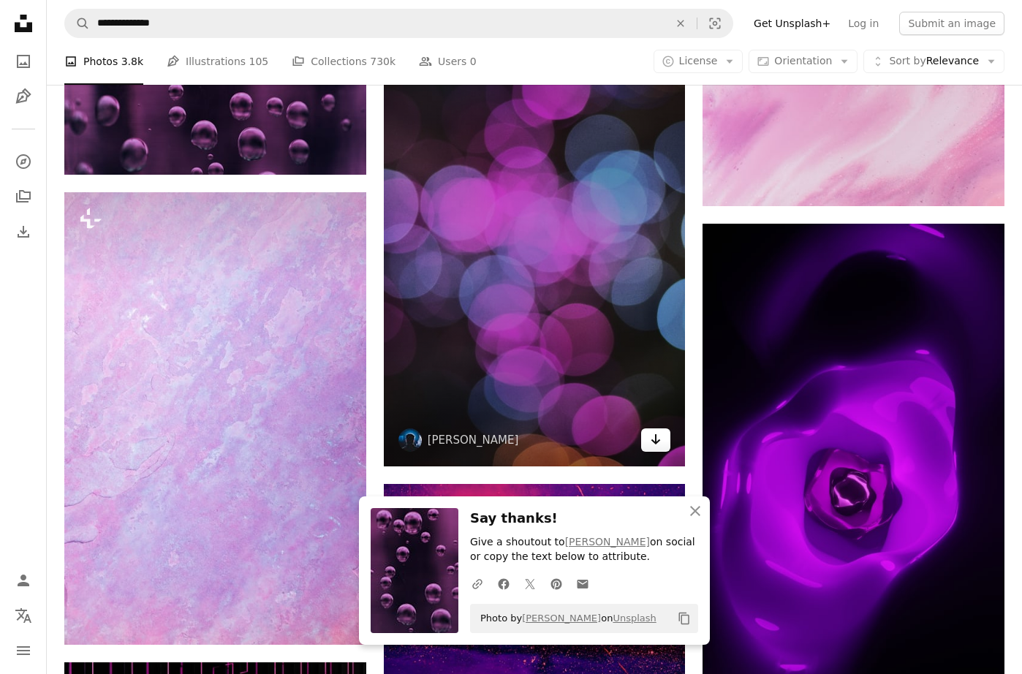
click at [656, 442] on icon "Download" at bounding box center [655, 439] width 9 height 10
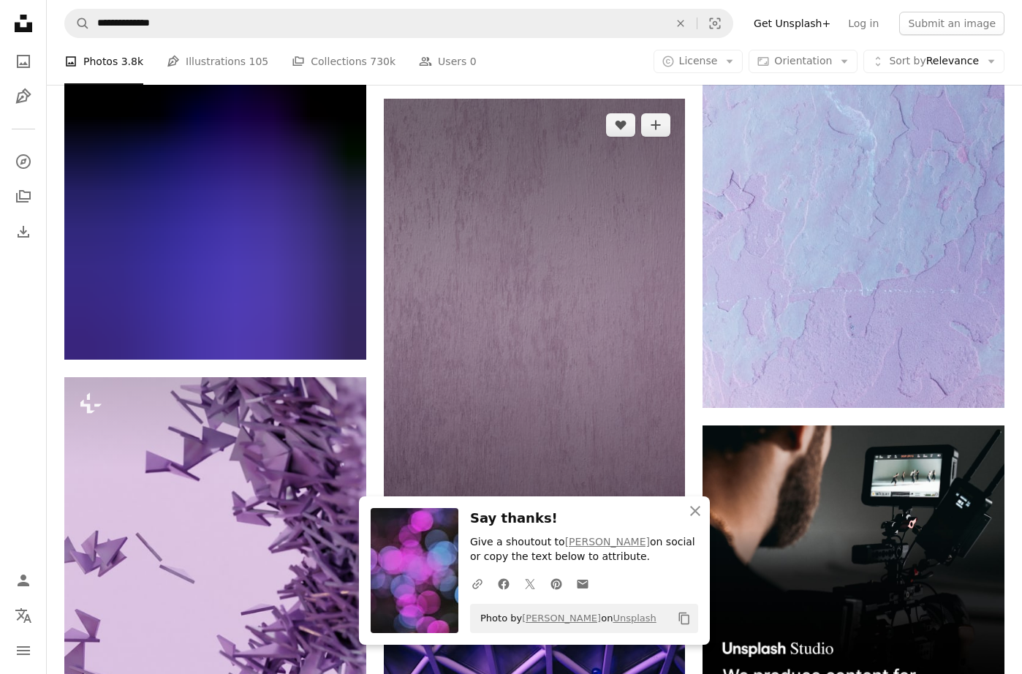
scroll to position [5984, 0]
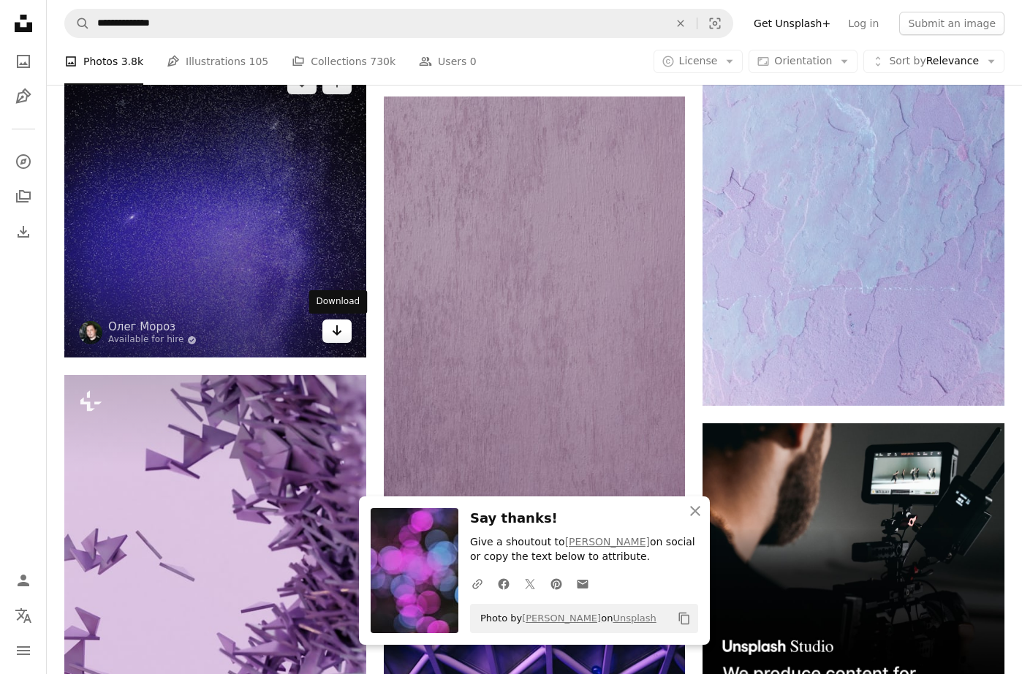
click at [334, 330] on icon "Download" at bounding box center [336, 330] width 9 height 10
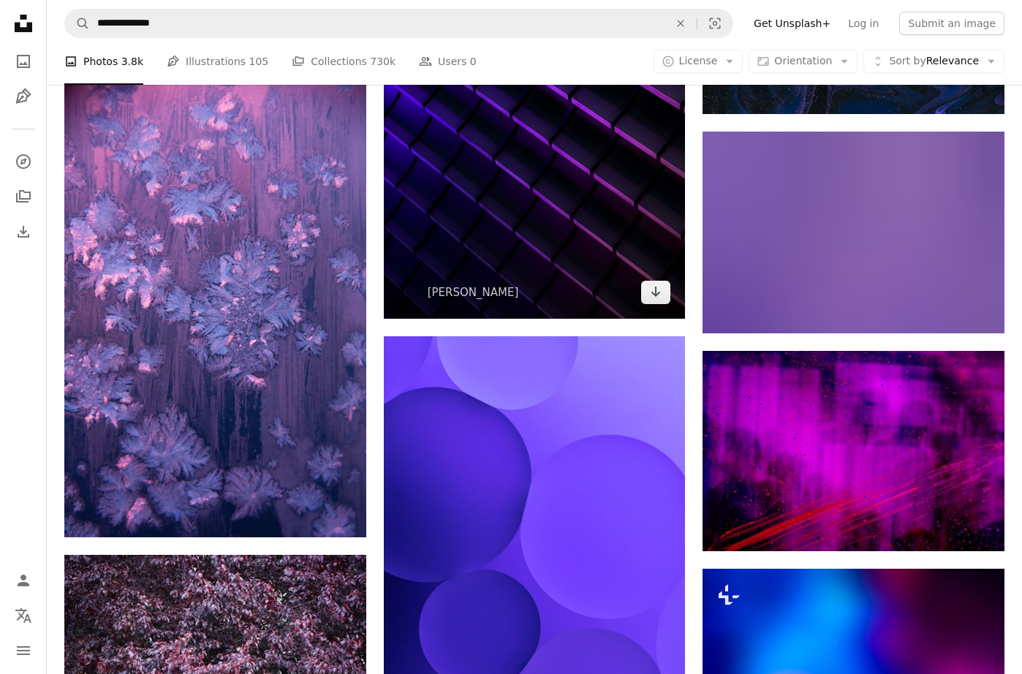
scroll to position [7381, 0]
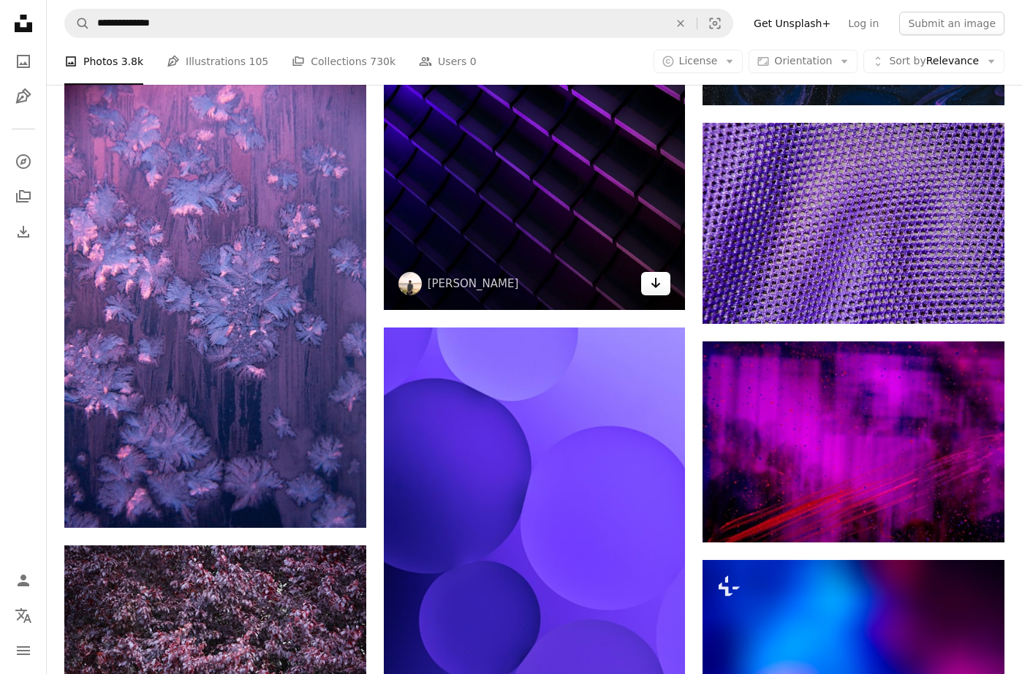
click at [664, 285] on link "Arrow pointing down" at bounding box center [655, 283] width 29 height 23
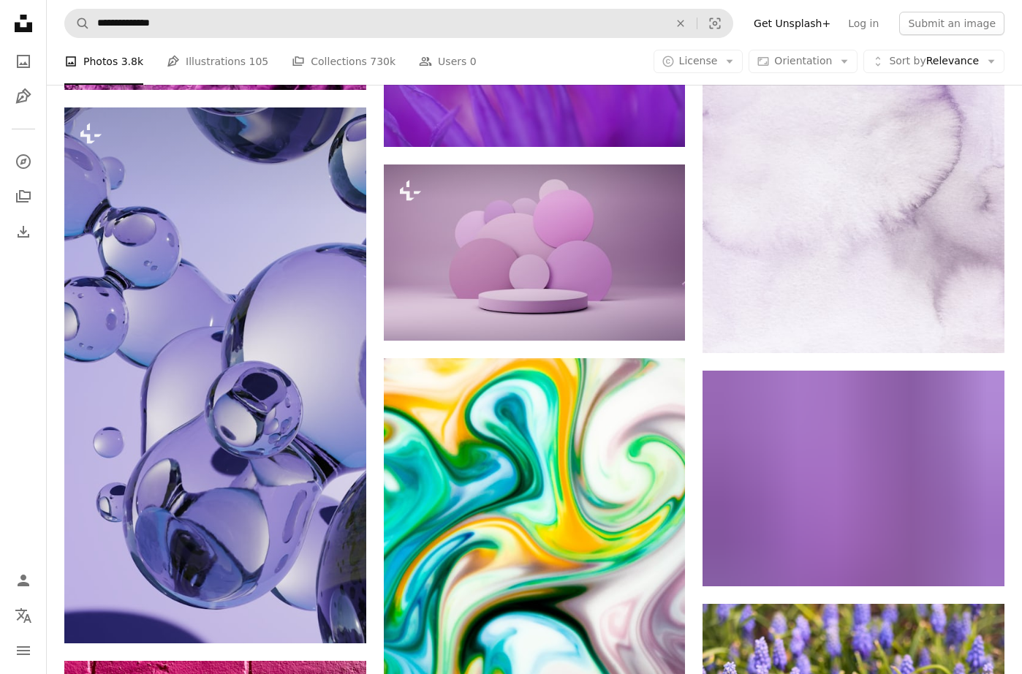
scroll to position [14371, 0]
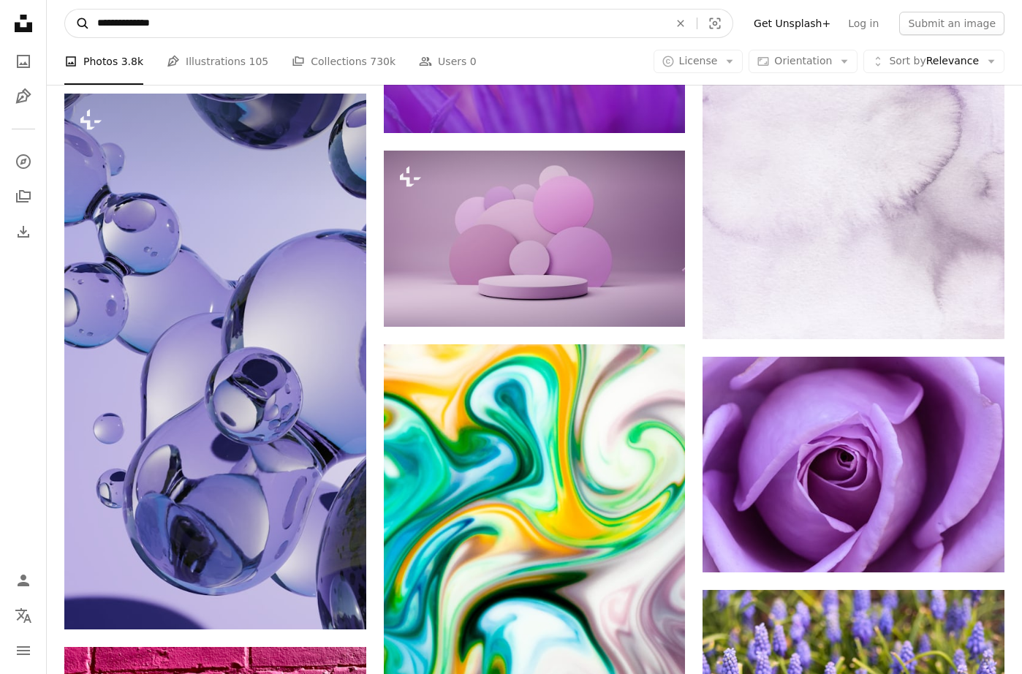
drag, startPoint x: 122, startPoint y: 26, endPoint x: 81, endPoint y: 23, distance: 41.0
click at [81, 23] on form "**********" at bounding box center [398, 23] width 669 height 29
type input "**********"
click at [77, 23] on button "A magnifying glass" at bounding box center [77, 23] width 25 height 28
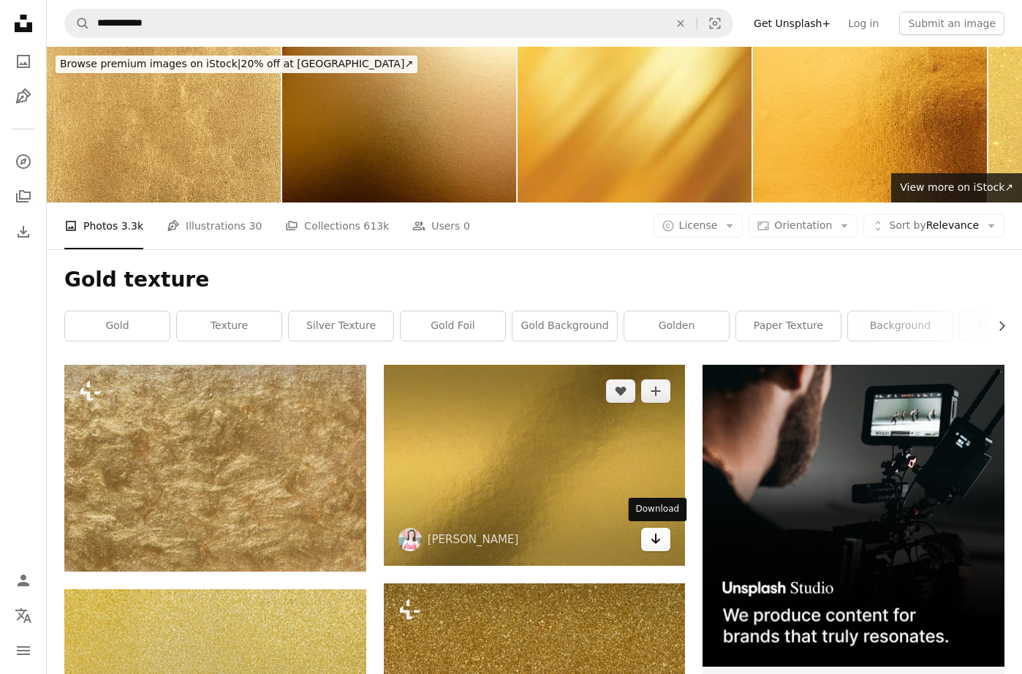
click at [657, 539] on icon "Download" at bounding box center [655, 538] width 9 height 10
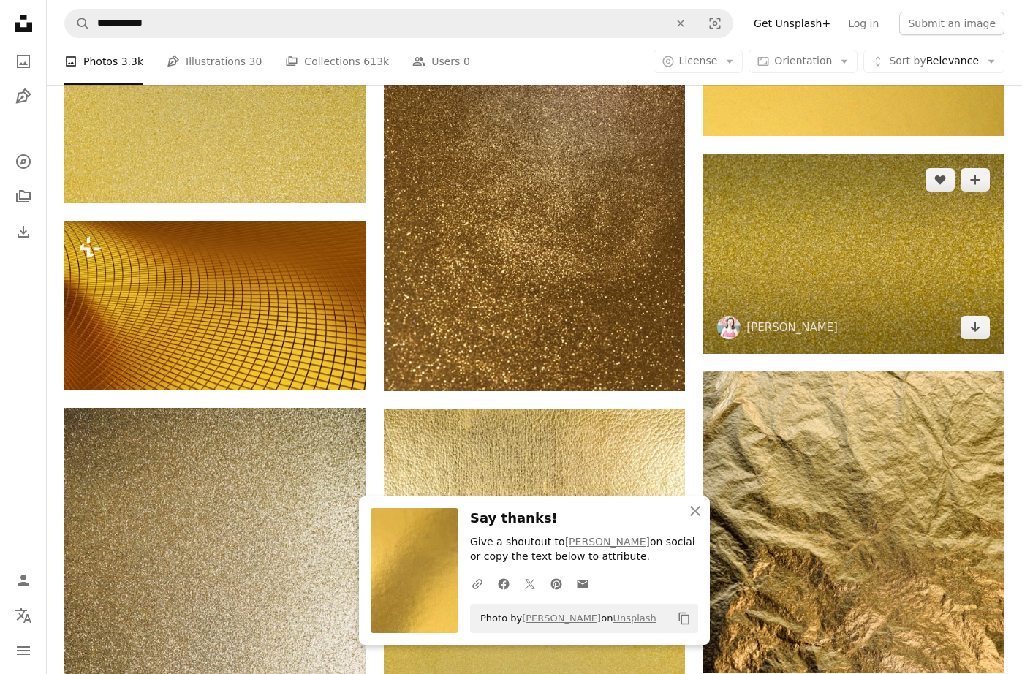
scroll to position [837, 0]
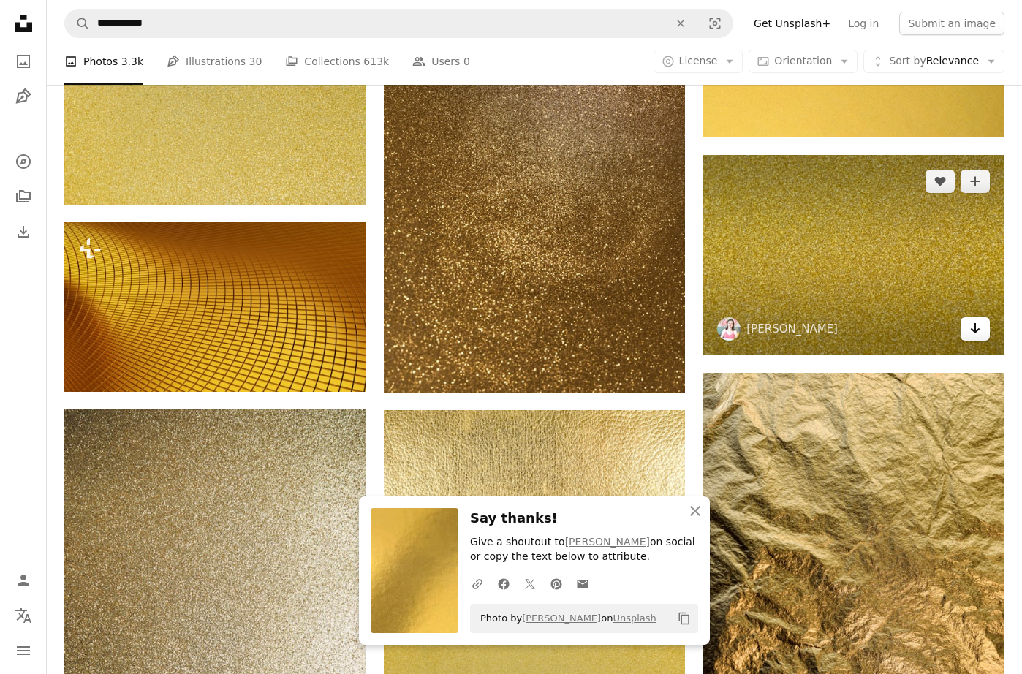
click at [976, 329] on icon "Download" at bounding box center [974, 328] width 9 height 10
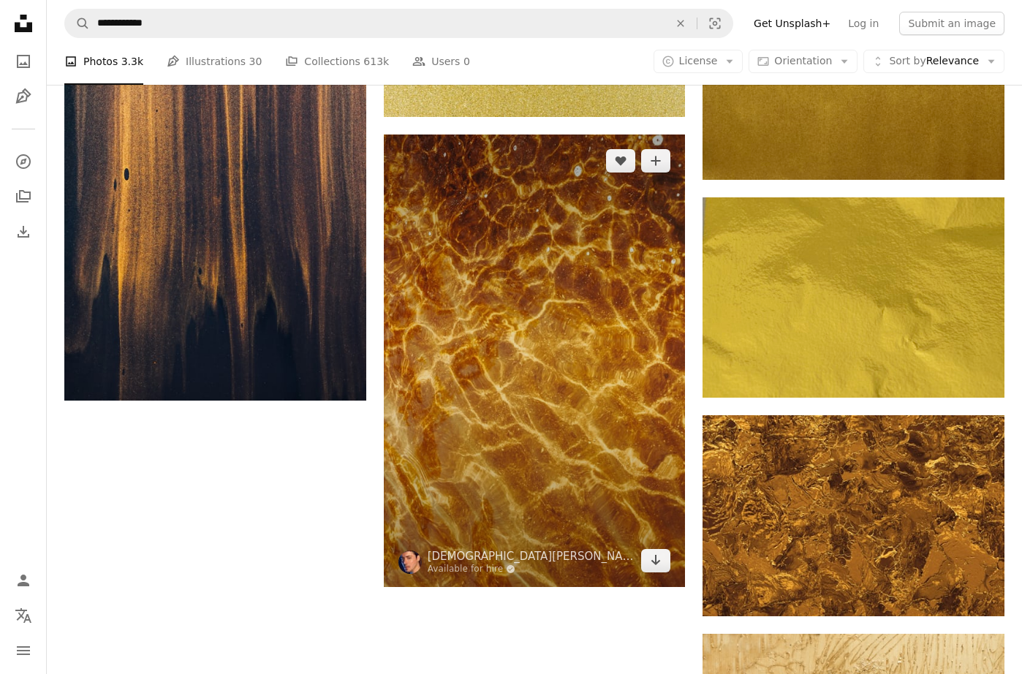
scroll to position [1785, 0]
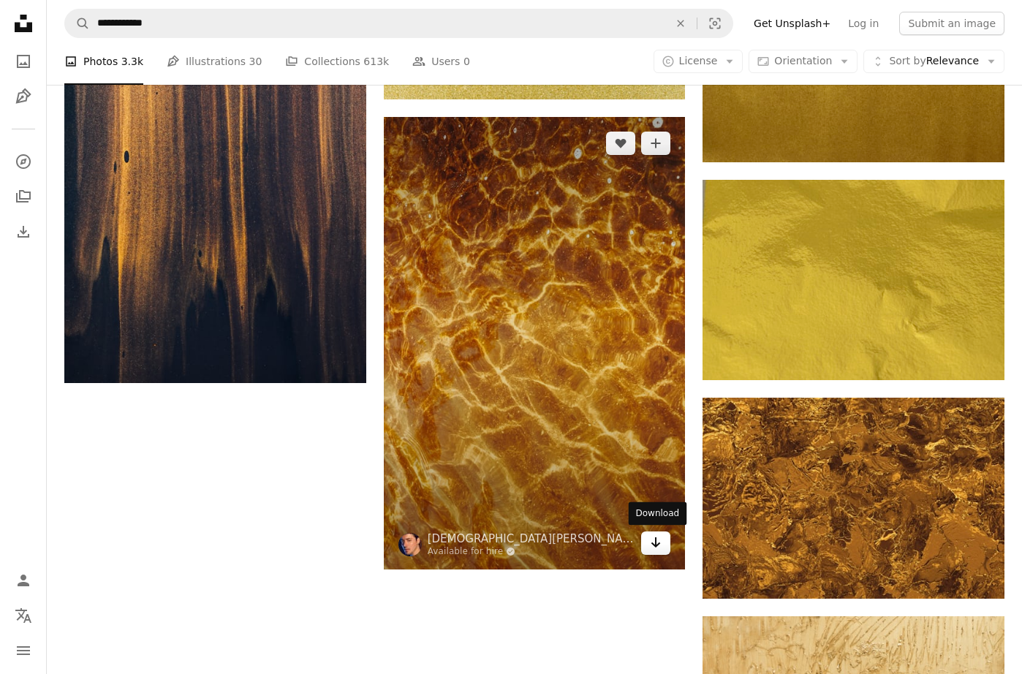
click at [662, 547] on link "Arrow pointing down" at bounding box center [655, 542] width 29 height 23
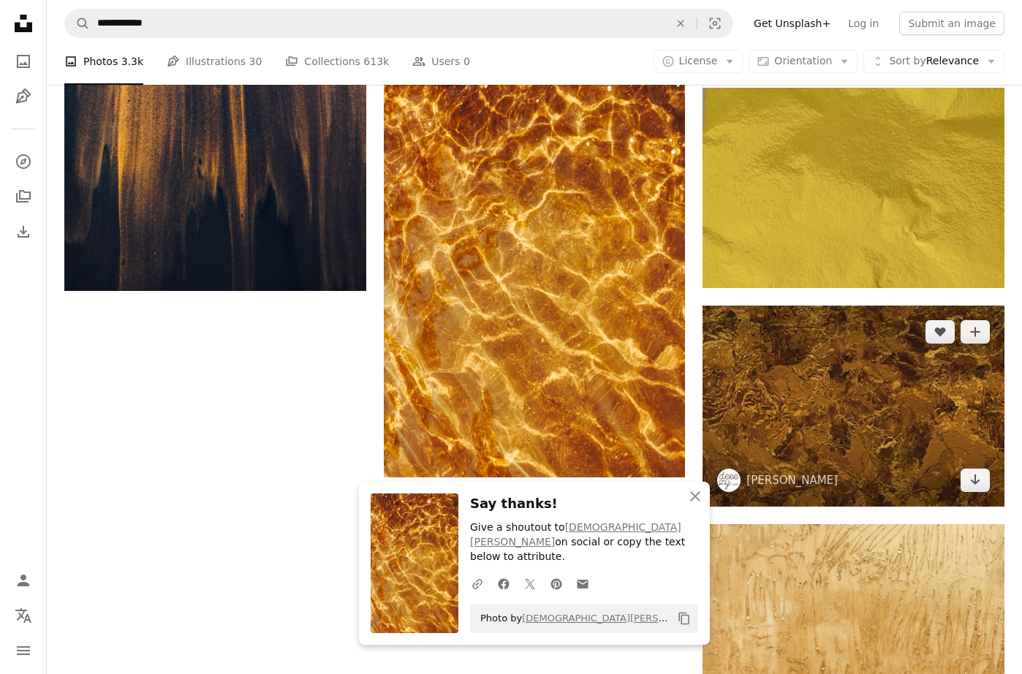
scroll to position [1877, 0]
click at [973, 482] on icon "Arrow pointing down" at bounding box center [975, 480] width 12 height 18
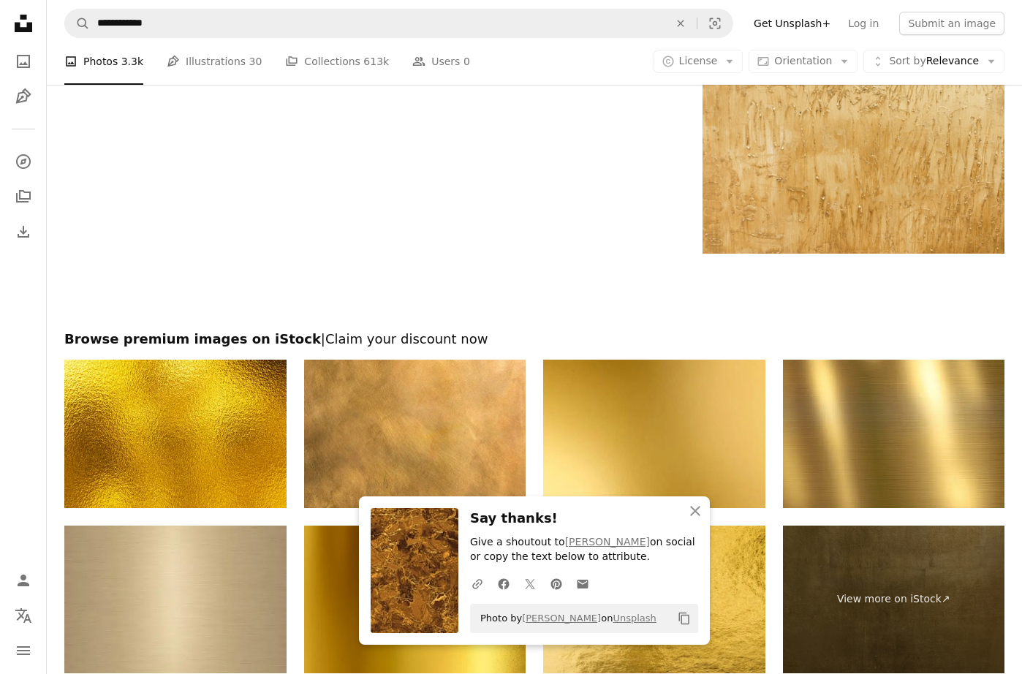
scroll to position [2646, 1]
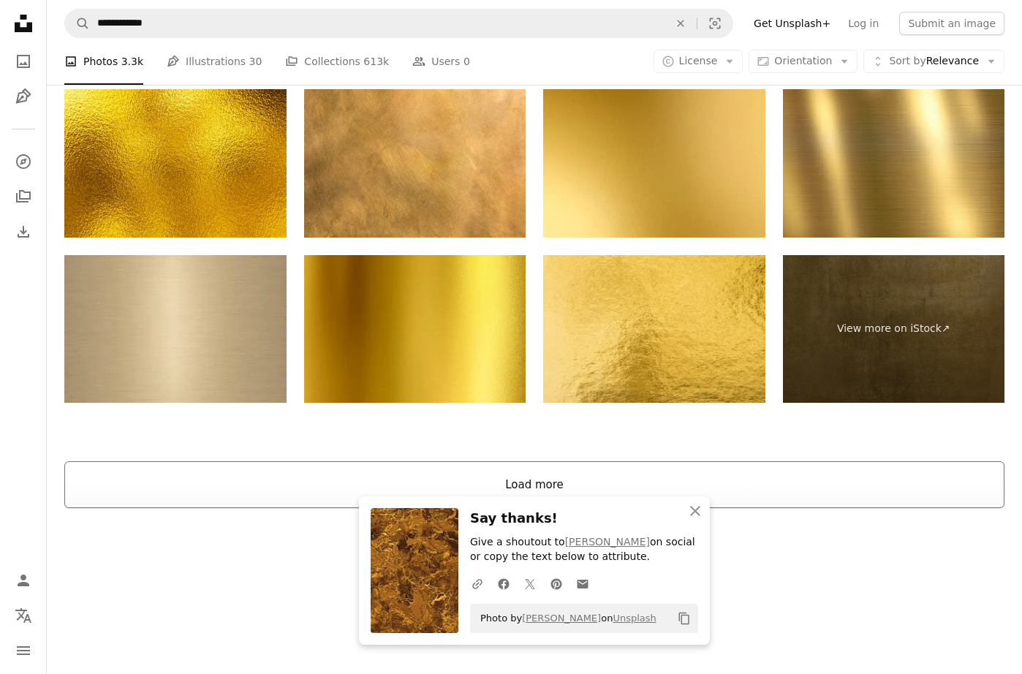
click at [570, 482] on button "Load more" at bounding box center [534, 484] width 940 height 47
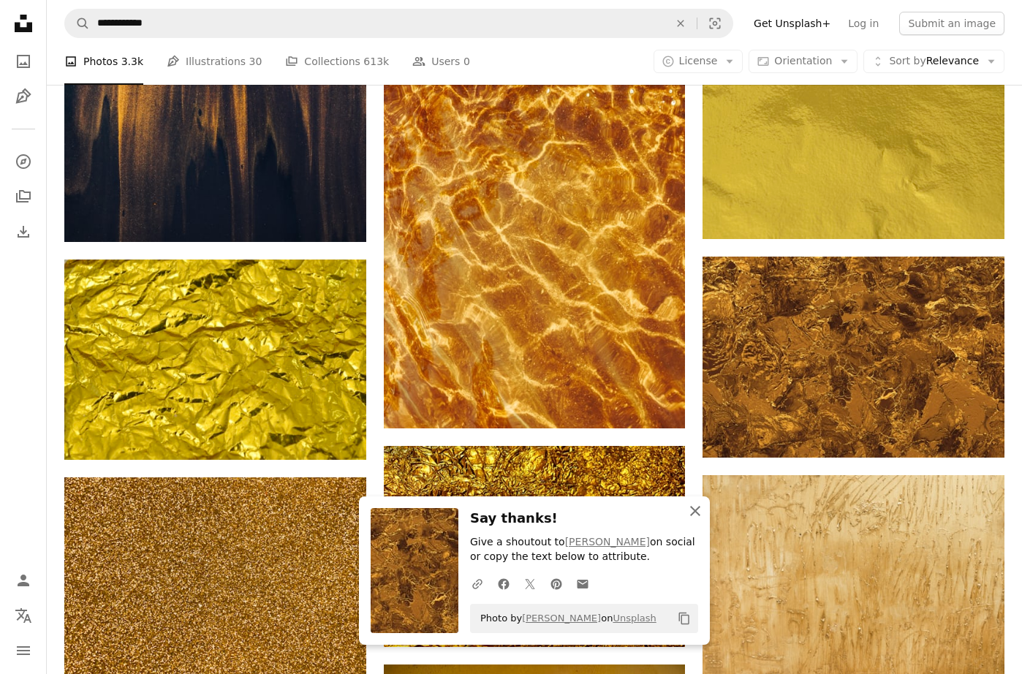
click at [699, 514] on icon "An X shape" at bounding box center [695, 511] width 18 height 18
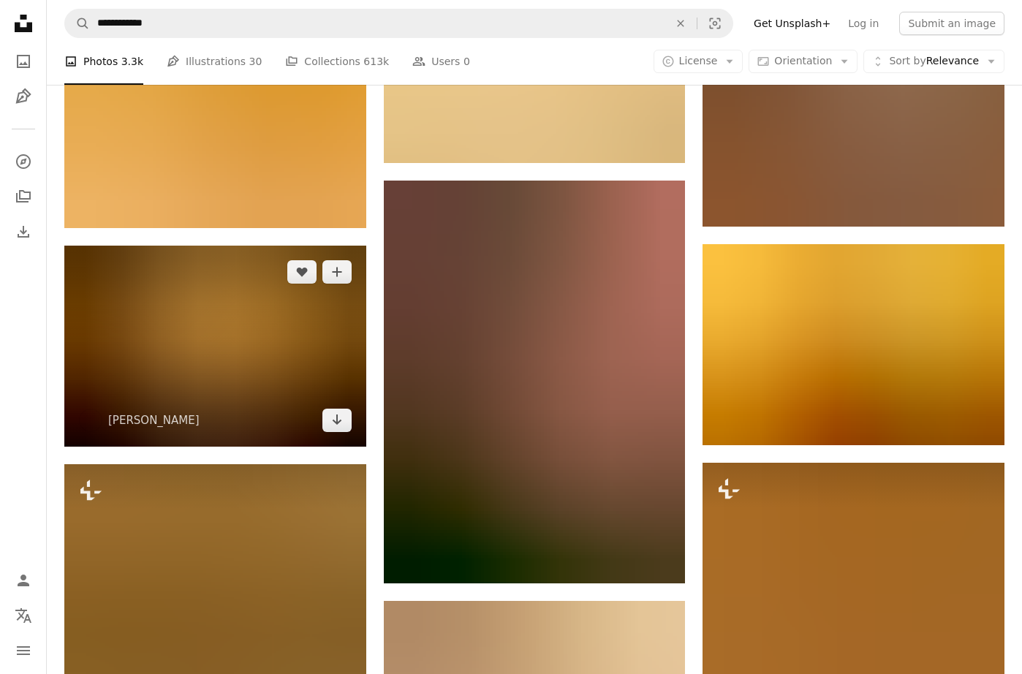
scroll to position [2848, 0]
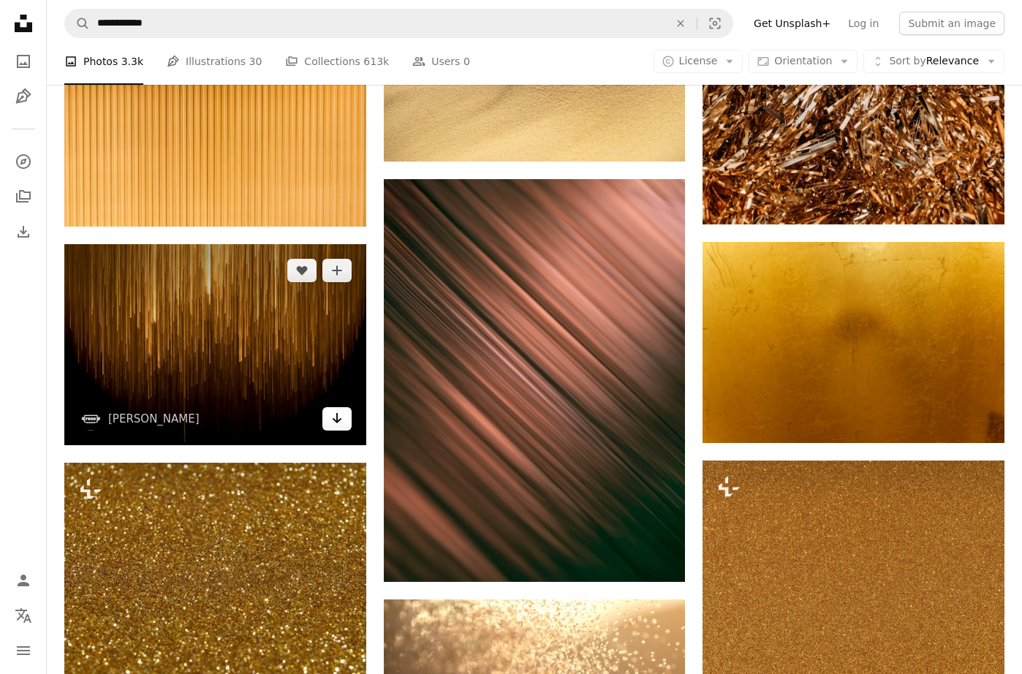
click at [335, 420] on icon "Arrow pointing down" at bounding box center [337, 418] width 12 height 18
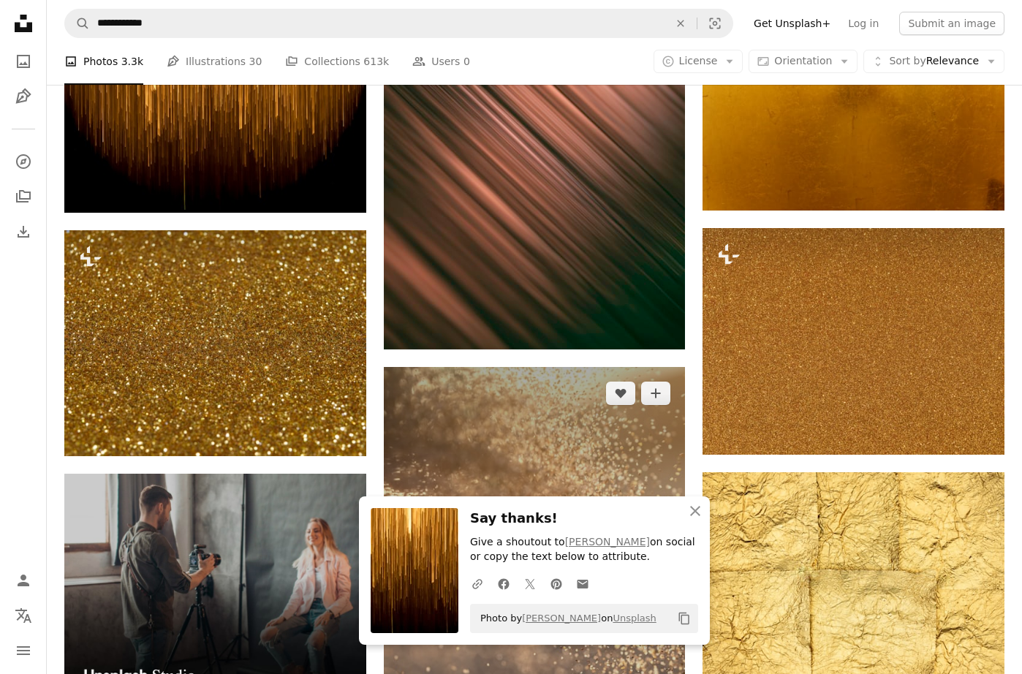
scroll to position [3080, 0]
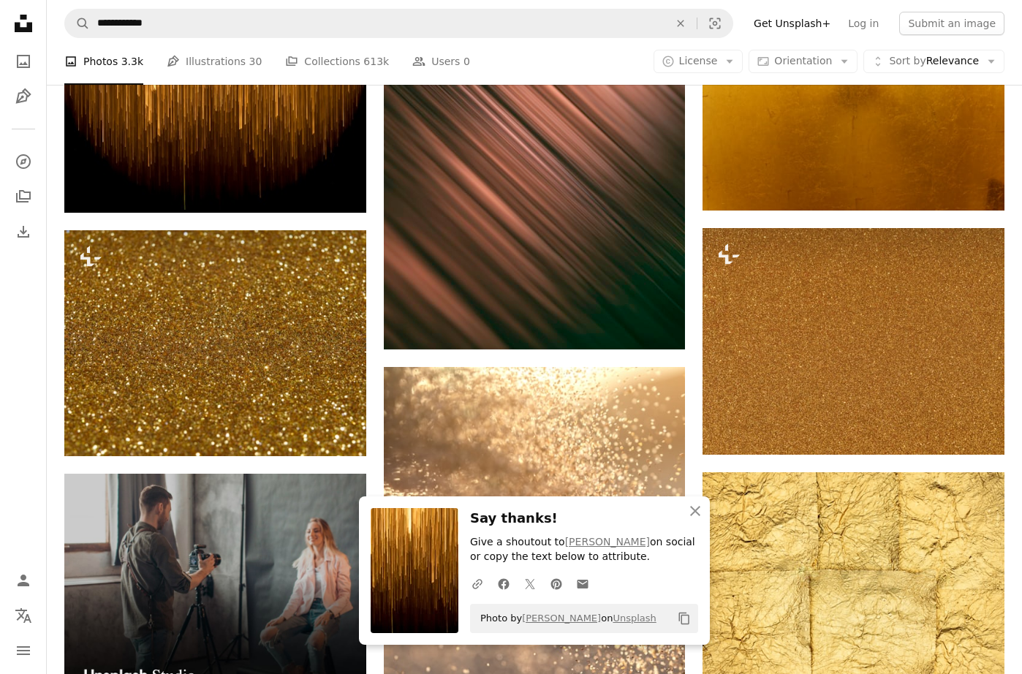
drag, startPoint x: 694, startPoint y: 506, endPoint x: 695, endPoint y: 499, distance: 7.3
click at [694, 507] on icon "An X shape" at bounding box center [695, 511] width 18 height 18
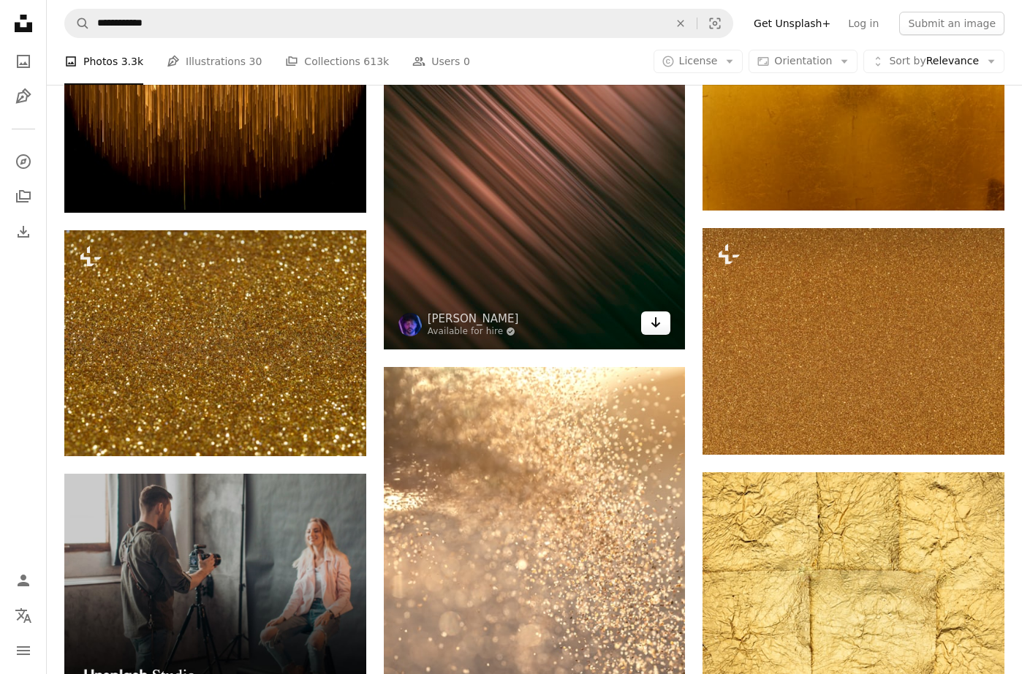
click at [664, 327] on link "Arrow pointing down" at bounding box center [655, 322] width 29 height 23
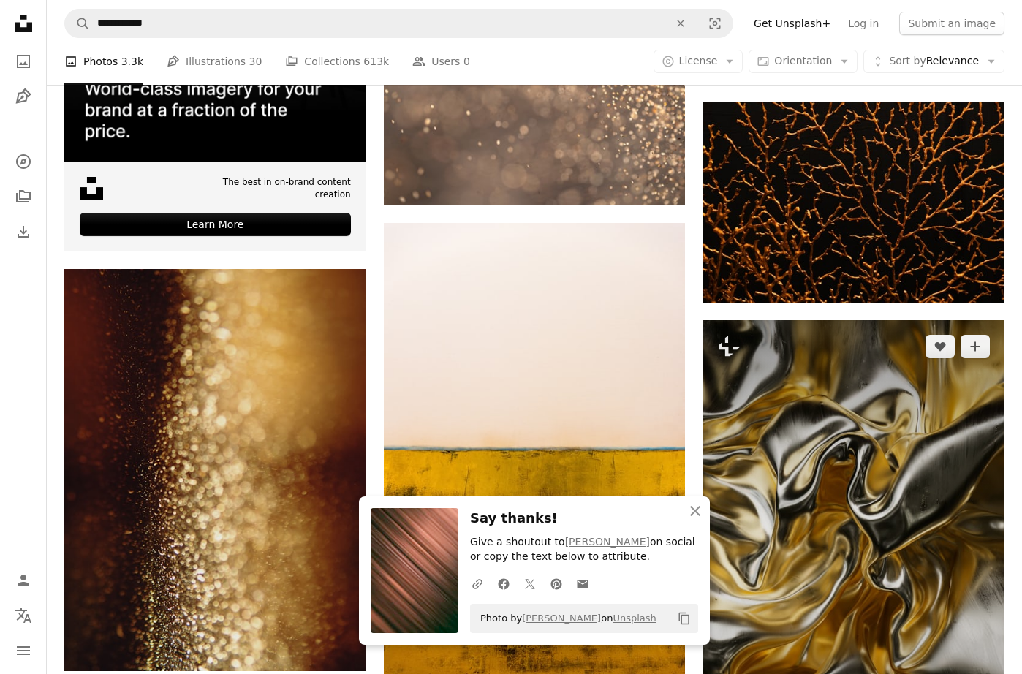
scroll to position [3694, 0]
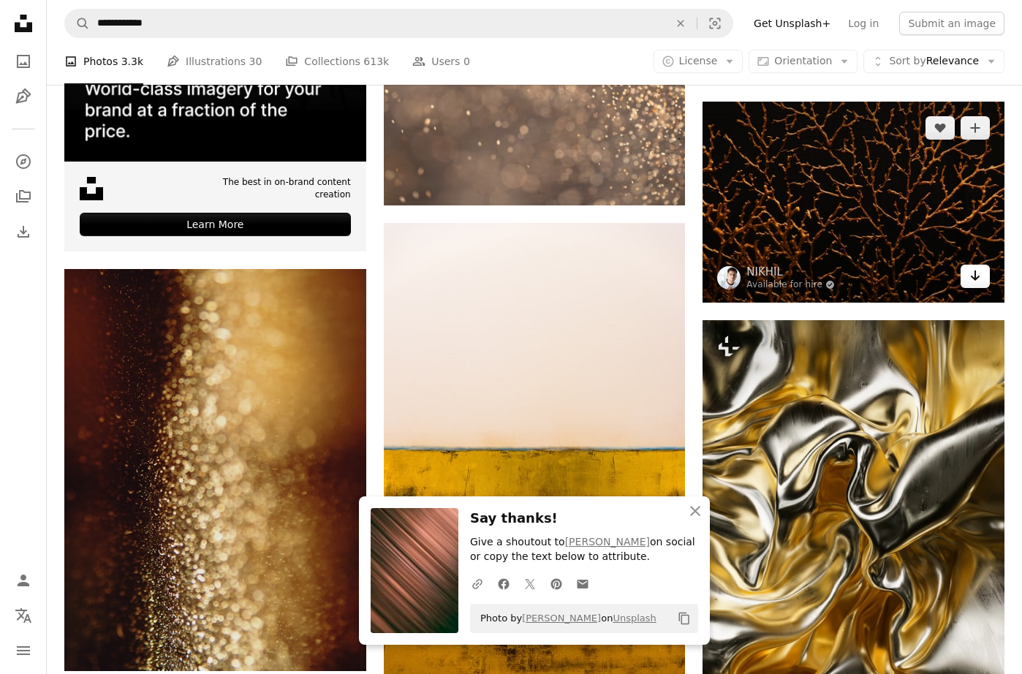
click at [973, 279] on icon "Arrow pointing down" at bounding box center [975, 276] width 12 height 18
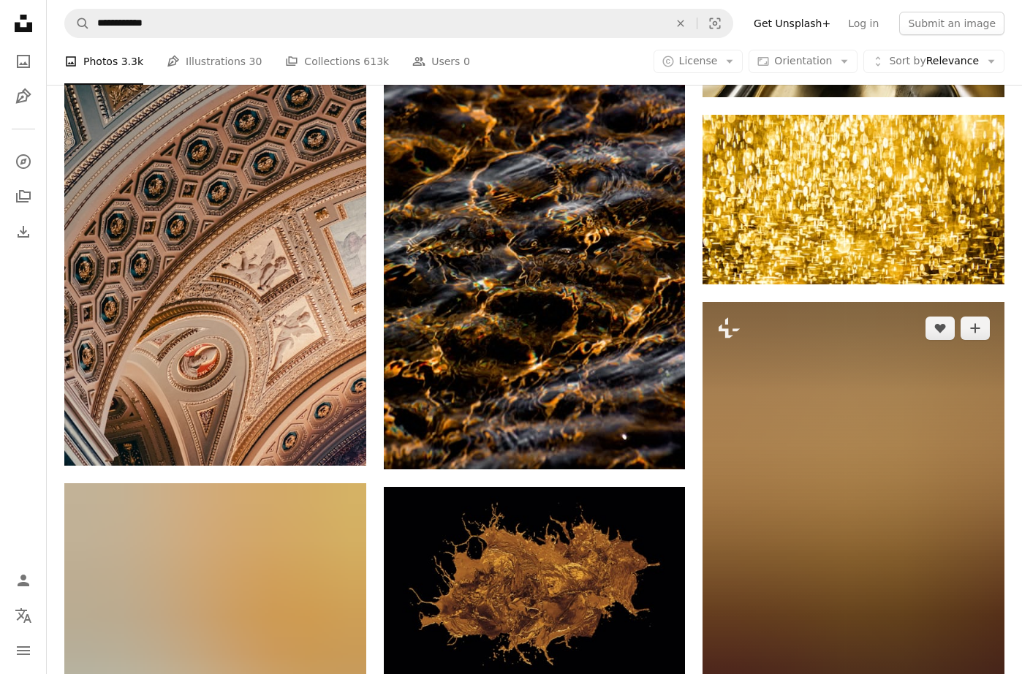
scroll to position [4369, 0]
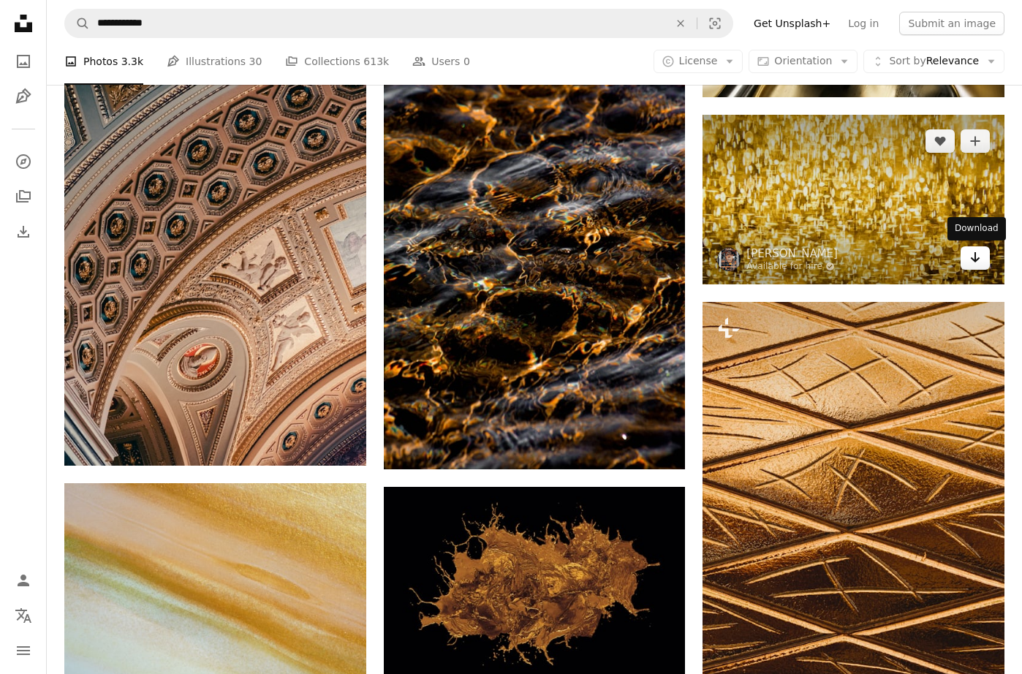
click at [970, 266] on link "Arrow pointing down" at bounding box center [974, 257] width 29 height 23
